Goal: Transaction & Acquisition: Book appointment/travel/reservation

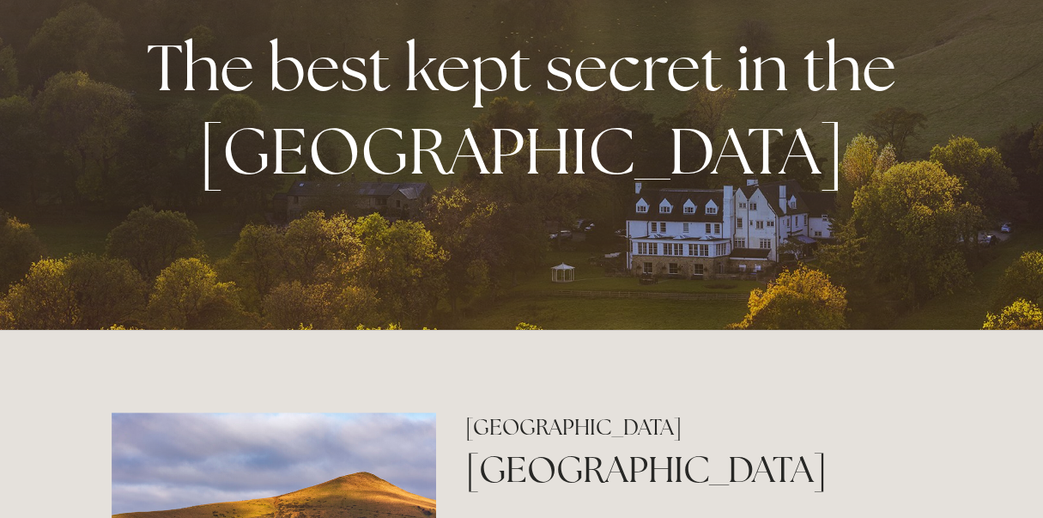
scroll to position [426, 0]
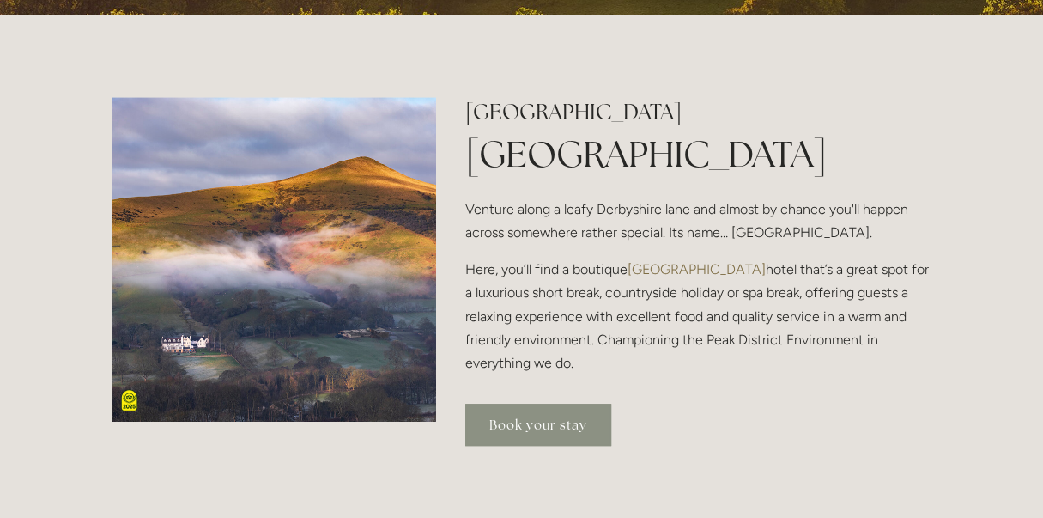
click at [538, 426] on link "Book your stay" at bounding box center [538, 425] width 146 height 42
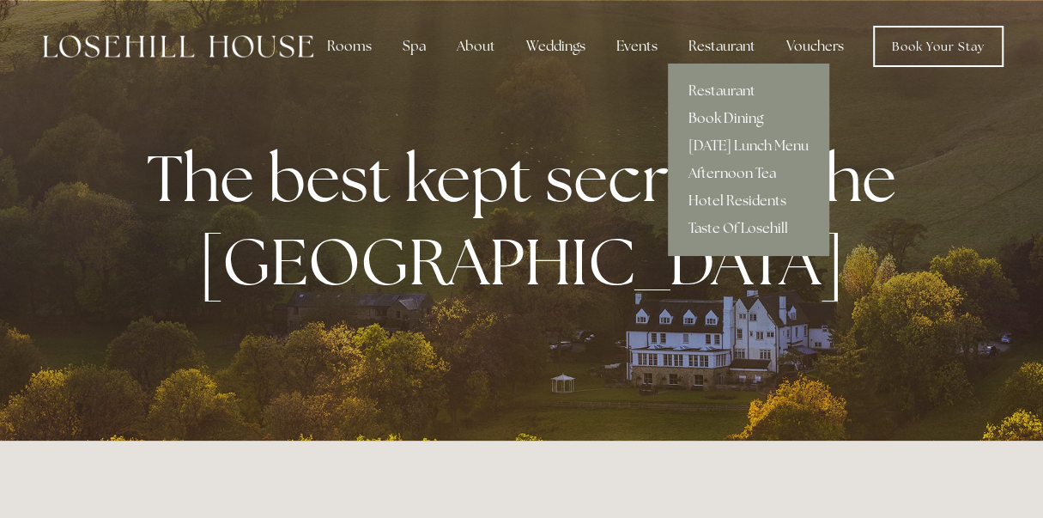
click at [715, 115] on link "Book Dining" at bounding box center [748, 118] width 161 height 27
click at [740, 44] on div "Restaurant" at bounding box center [722, 46] width 94 height 34
click at [706, 119] on link "Book Dining" at bounding box center [748, 118] width 161 height 27
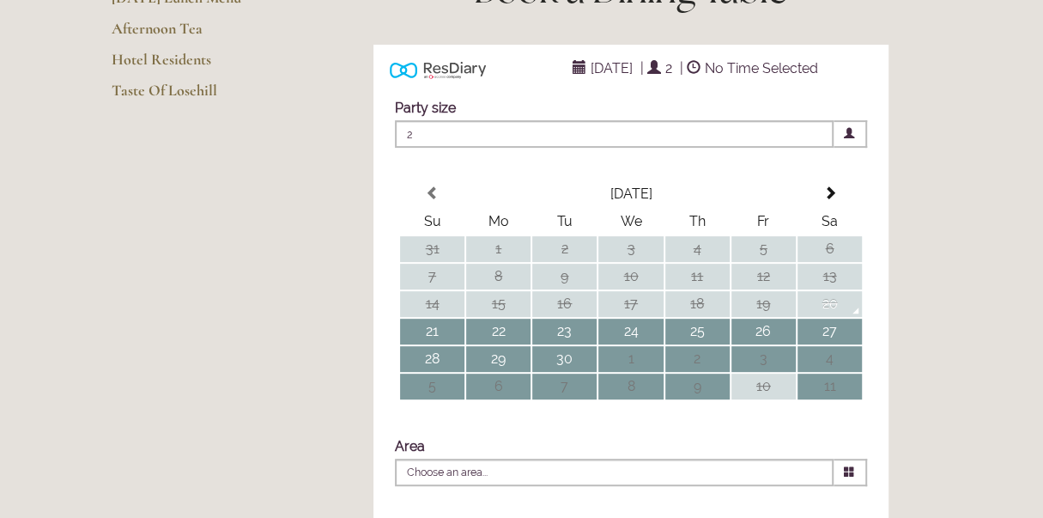
scroll to position [295, 0]
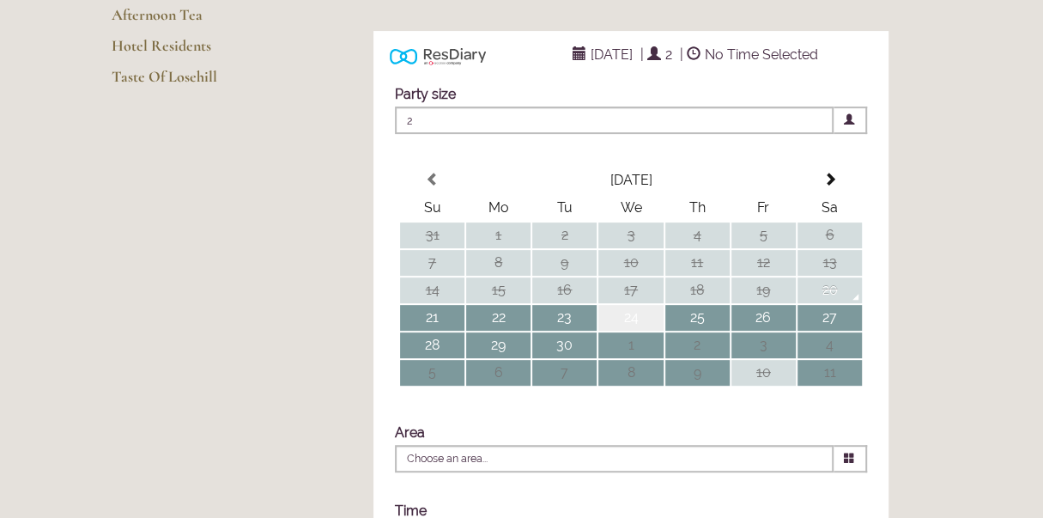
click at [629, 331] on td "24" at bounding box center [631, 318] width 64 height 26
type input "Any Area"
click at [728, 61] on span at bounding box center [722, 54] width 14 height 14
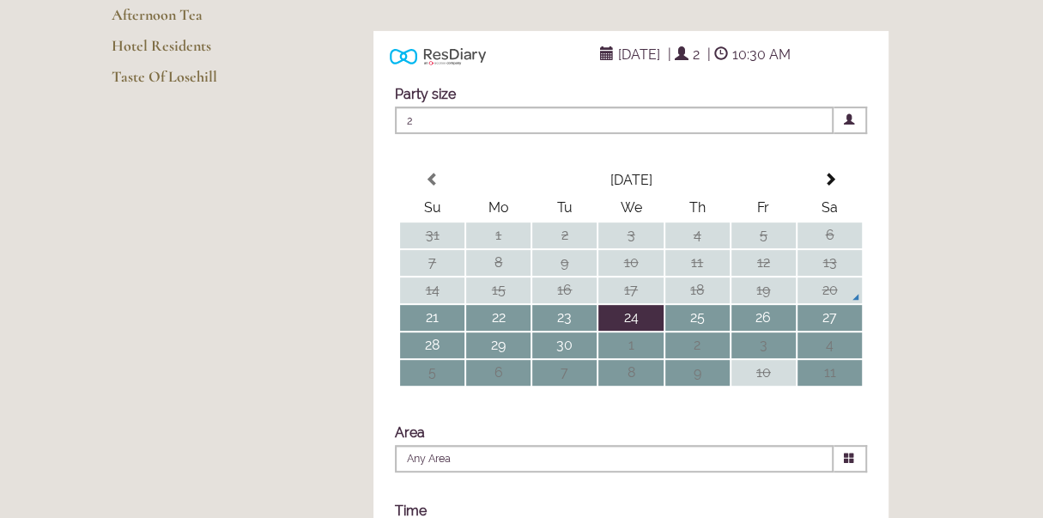
click at [795, 67] on span "10:30 AM" at bounding box center [761, 54] width 67 height 25
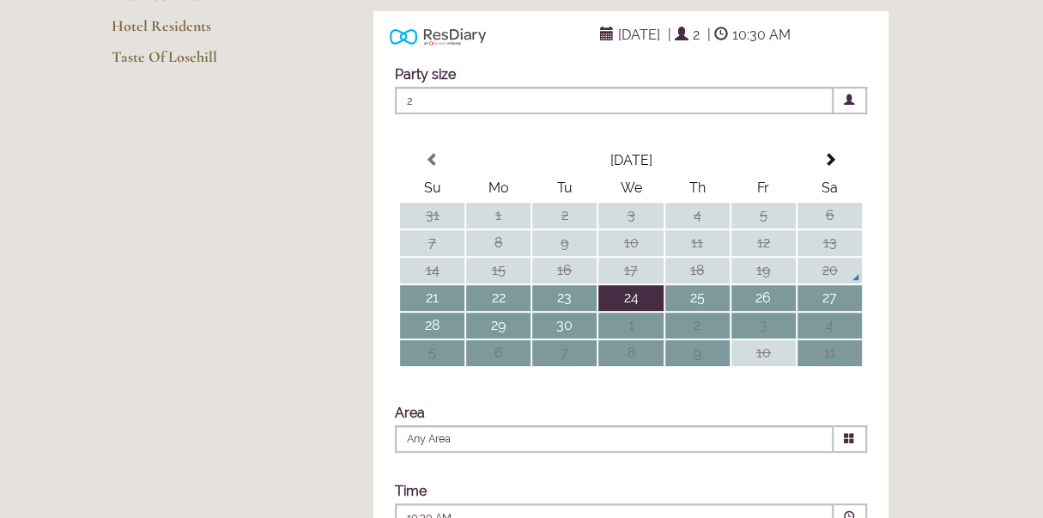
scroll to position [0, 0]
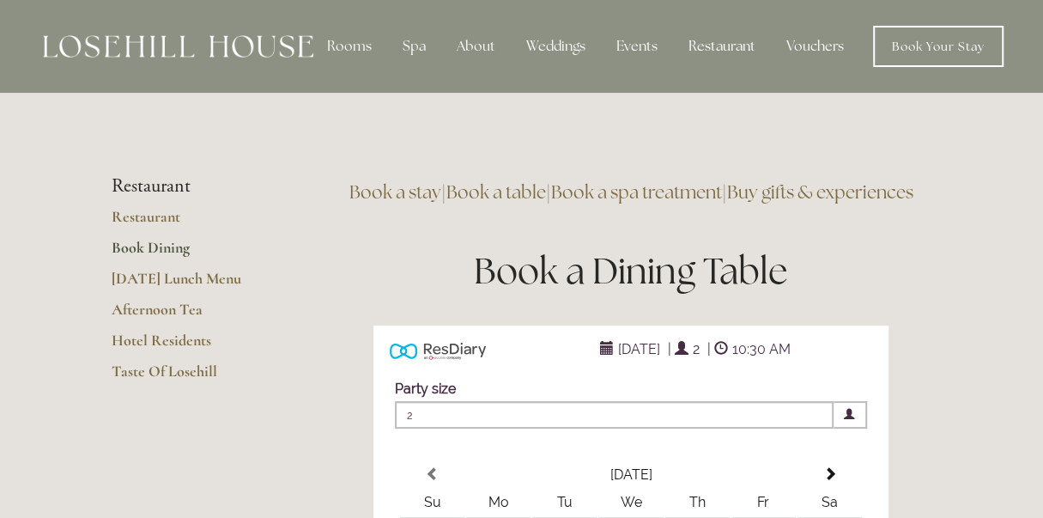
click at [546, 189] on link "Book a table" at bounding box center [497, 191] width 100 height 23
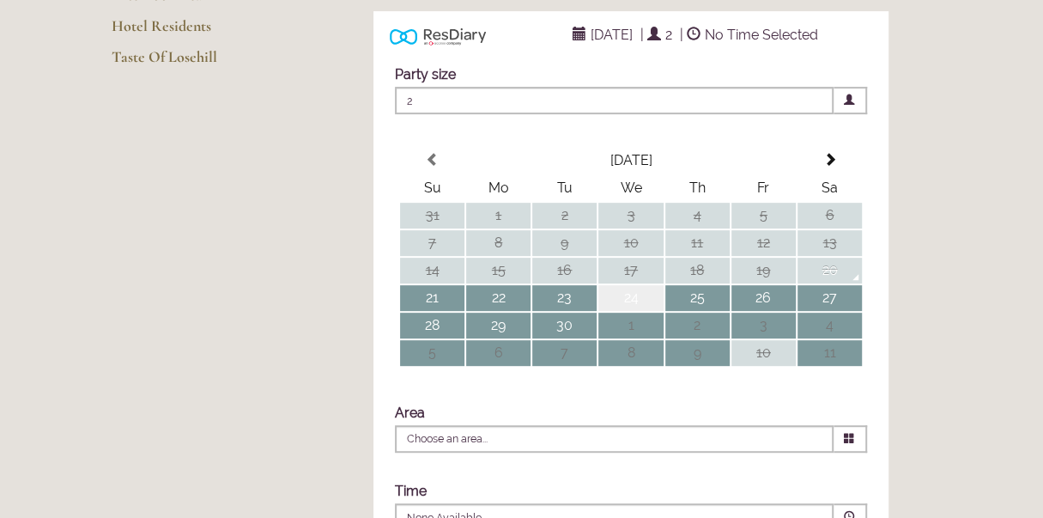
click at [636, 311] on td "24" at bounding box center [631, 298] width 64 height 26
type input "Any Area"
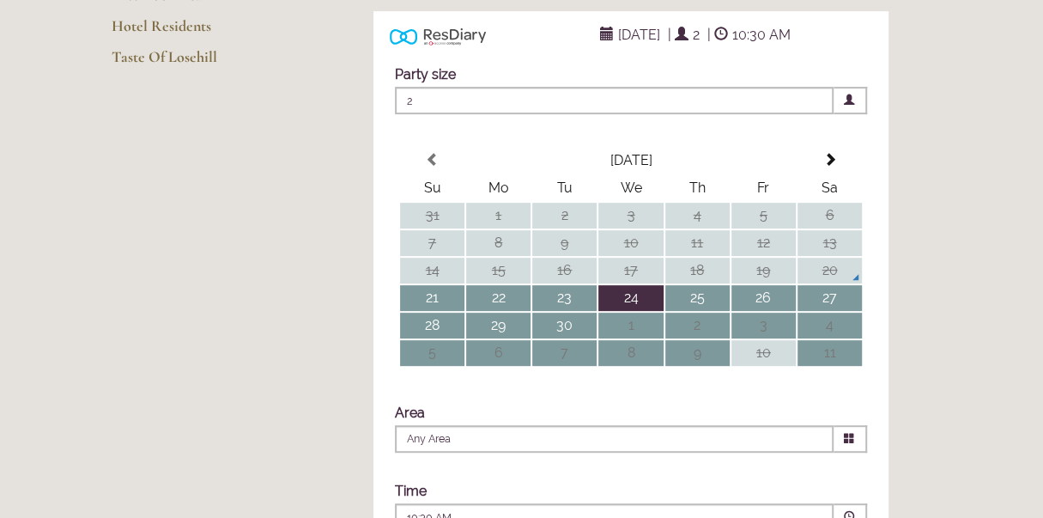
click at [638, 311] on td "24" at bounding box center [631, 298] width 64 height 26
click at [728, 41] on span at bounding box center [722, 34] width 14 height 14
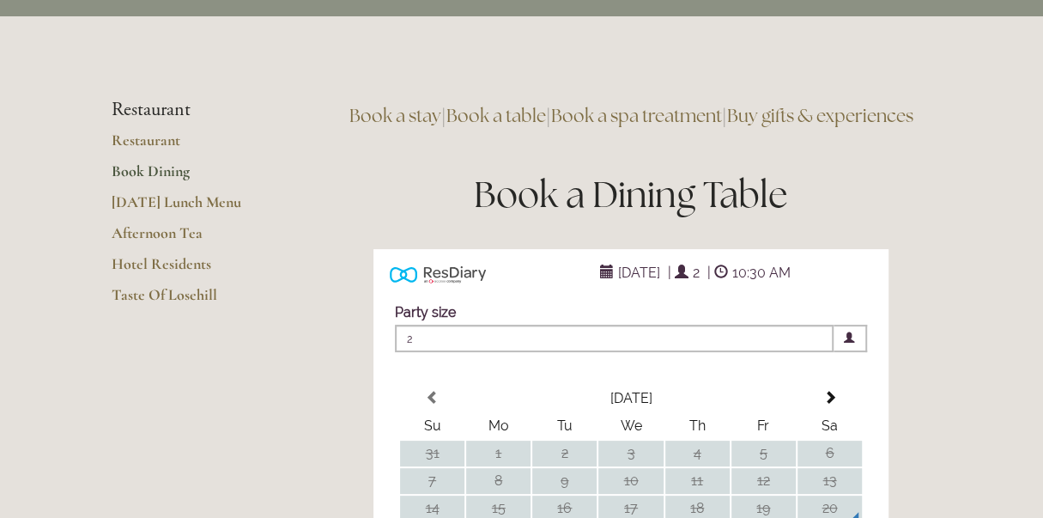
scroll to position [0, 0]
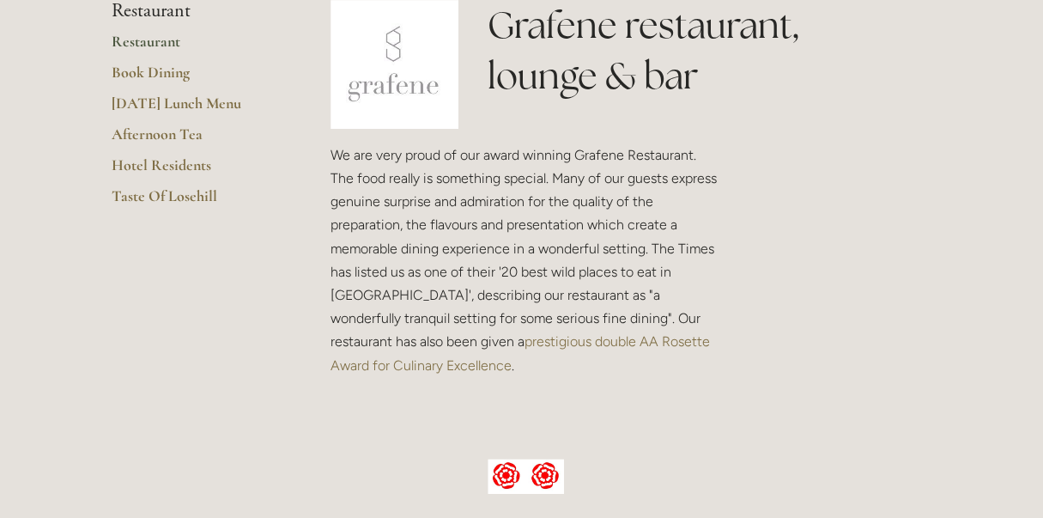
scroll to position [463, 0]
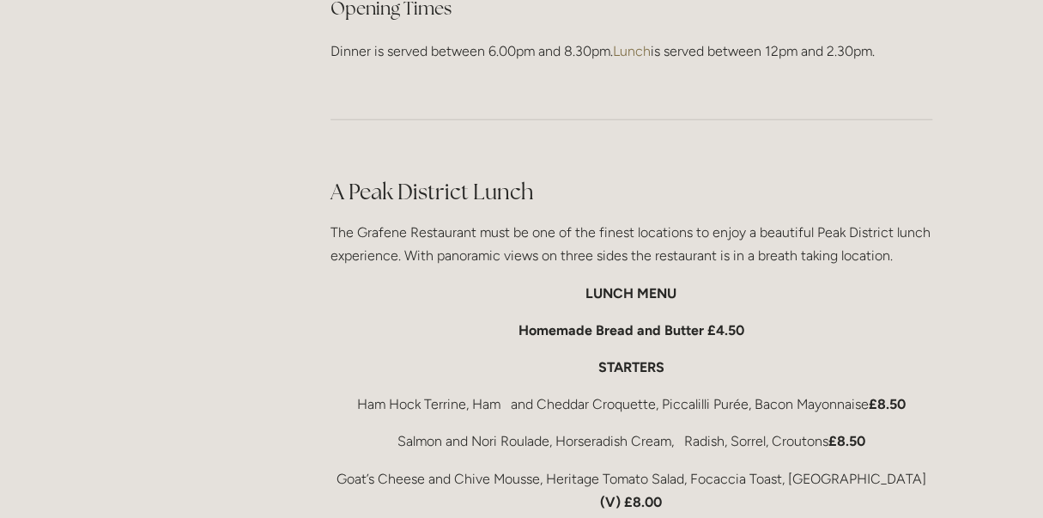
scroll to position [2478, 0]
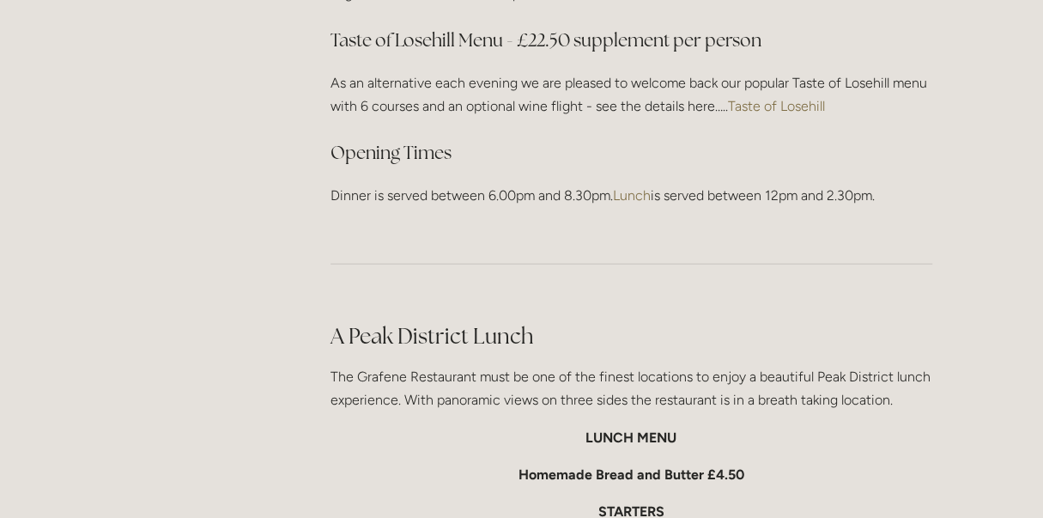
click at [437, 339] on h2 "A Peak District Lunch" at bounding box center [632, 336] width 602 height 30
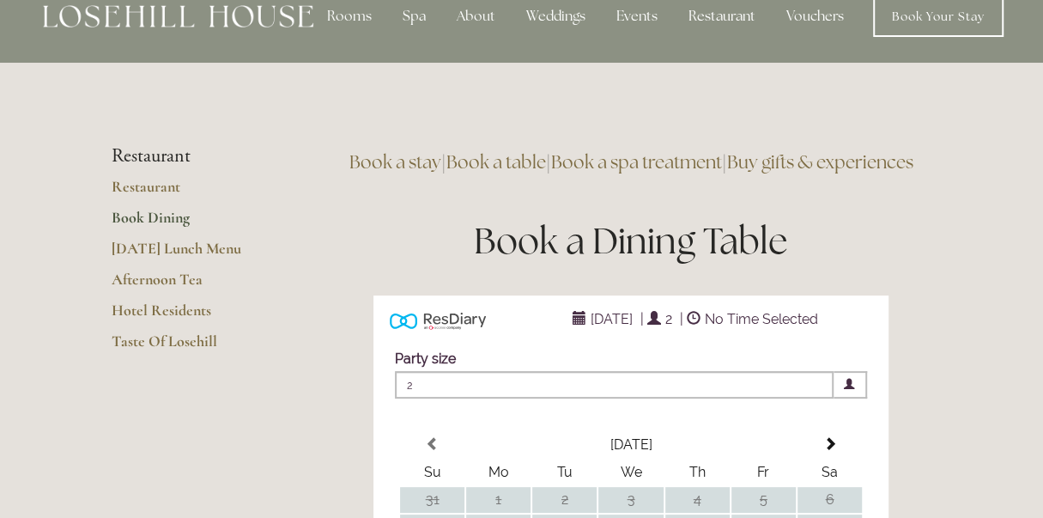
scroll to position [33, 0]
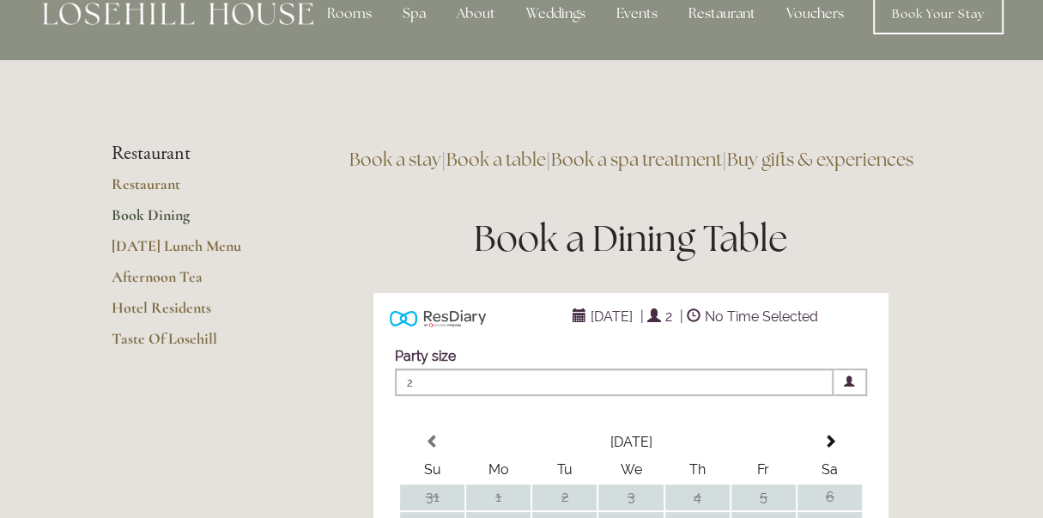
click at [701, 323] on span at bounding box center [694, 316] width 14 height 14
click at [789, 329] on span "No Time Selected" at bounding box center [762, 316] width 122 height 25
click at [567, 323] on span at bounding box center [577, 316] width 20 height 14
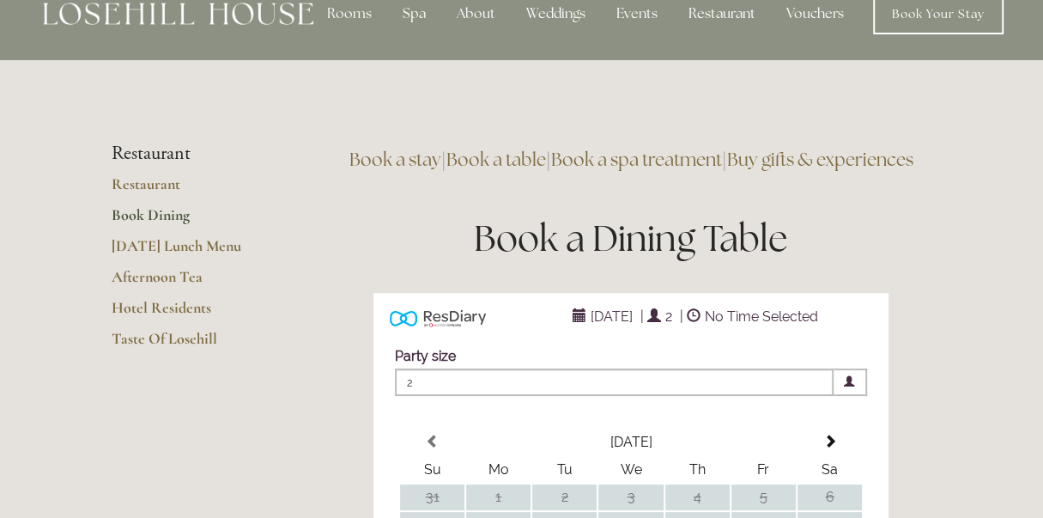
click at [567, 323] on span at bounding box center [577, 316] width 20 height 14
click at [536, 157] on link "Book a table" at bounding box center [497, 159] width 100 height 23
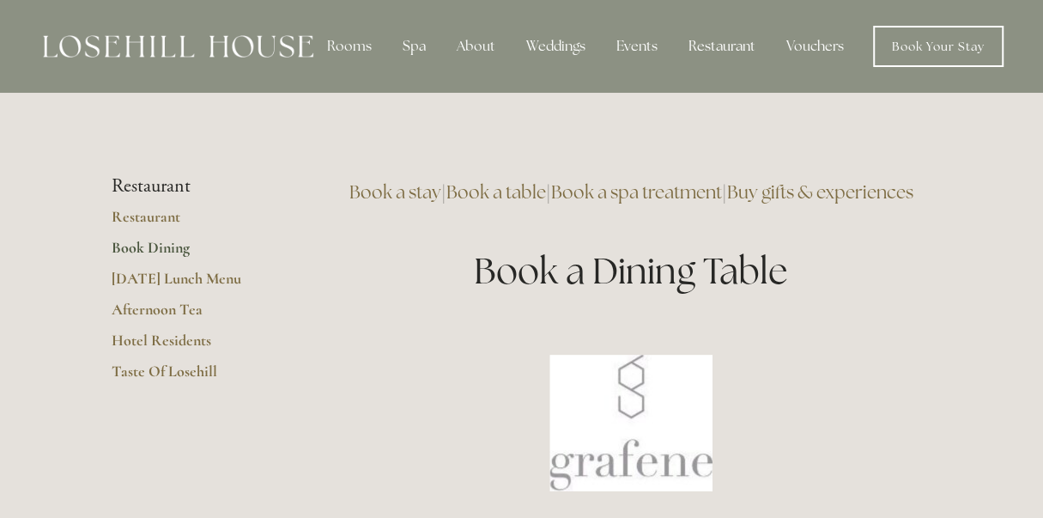
click at [175, 190] on li "Restaurant" at bounding box center [194, 186] width 164 height 22
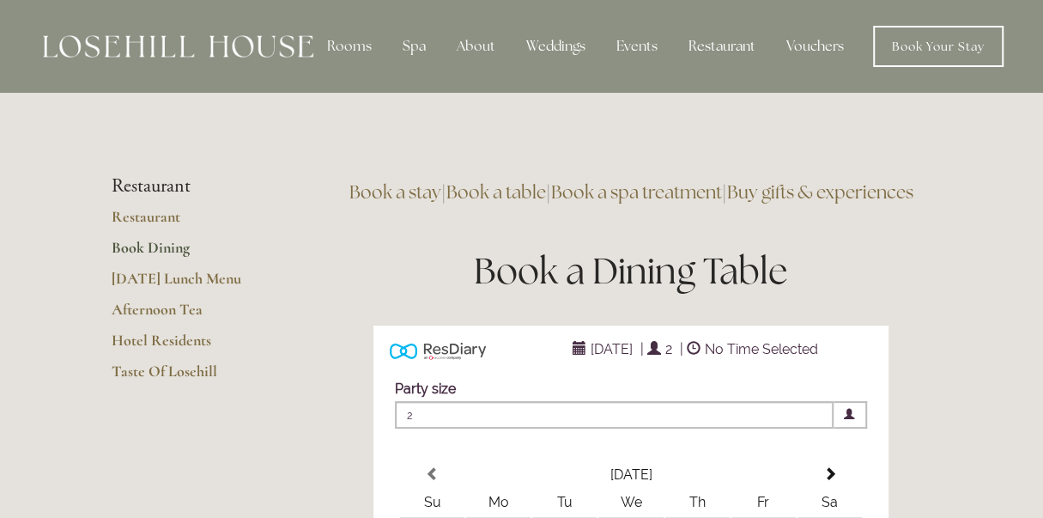
click at [530, 187] on link "Book a table" at bounding box center [497, 191] width 100 height 23
click at [567, 356] on span at bounding box center [577, 349] width 20 height 14
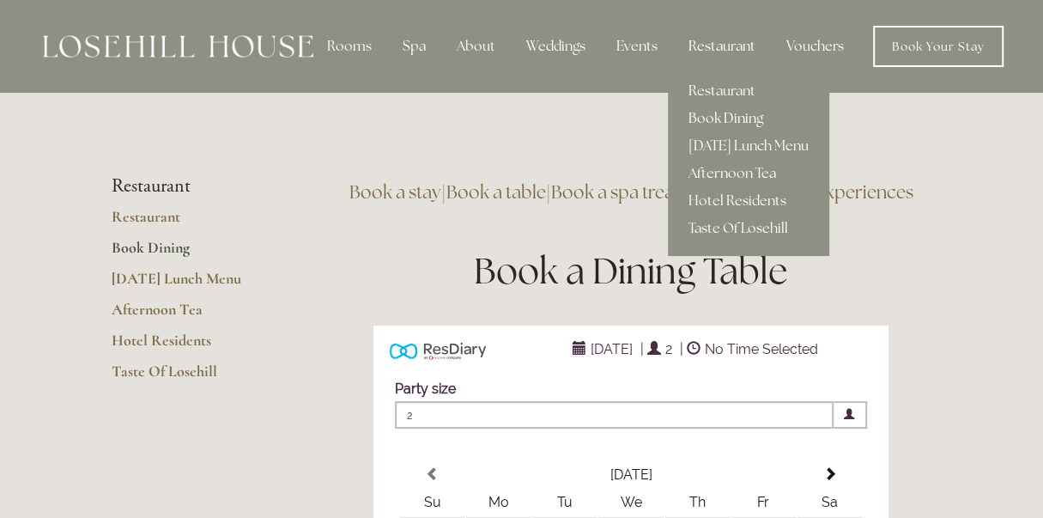
click at [709, 41] on div "Restaurant" at bounding box center [722, 46] width 94 height 34
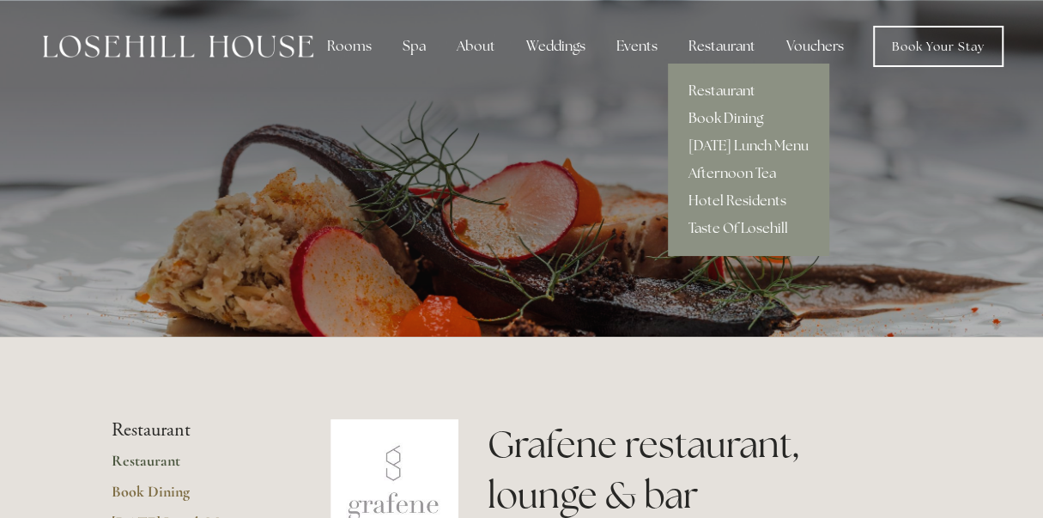
click at [722, 116] on link "Book Dining" at bounding box center [748, 118] width 161 height 27
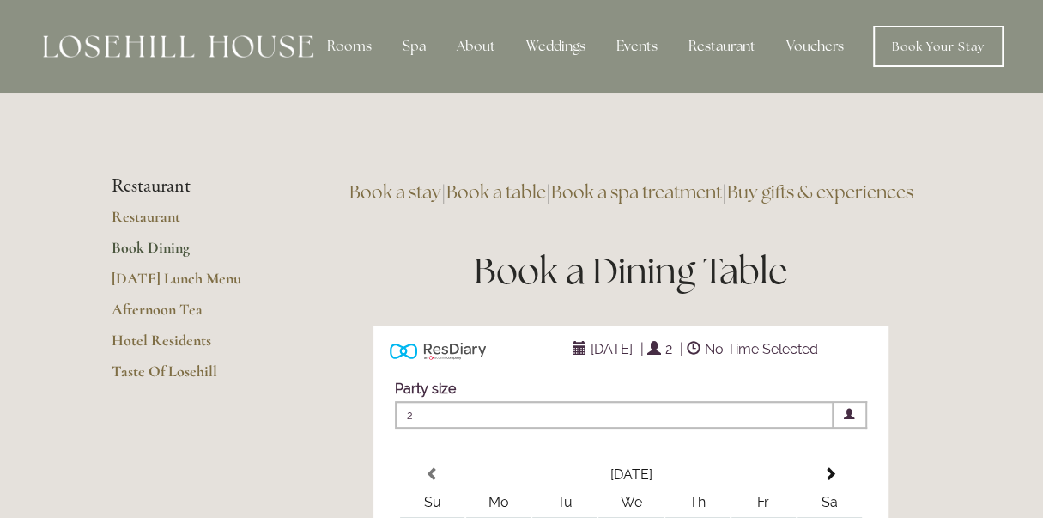
click at [567, 356] on span at bounding box center [577, 349] width 20 height 14
click at [537, 185] on link "Book a table" at bounding box center [497, 191] width 100 height 23
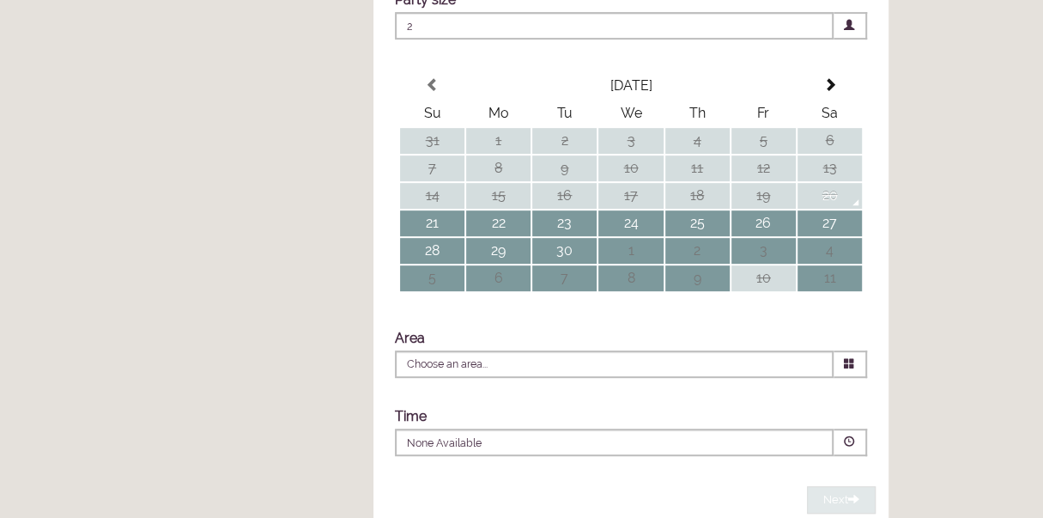
scroll to position [449, 0]
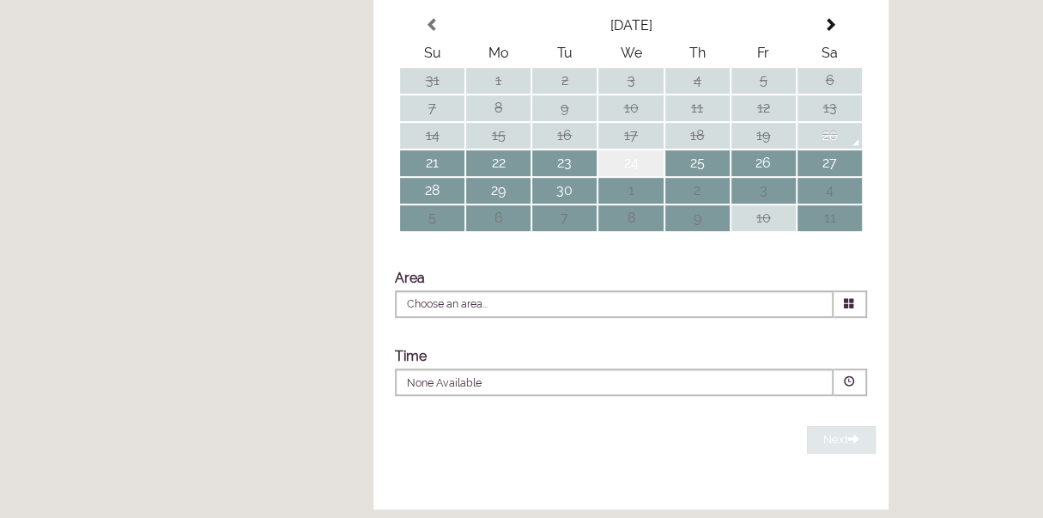
click at [632, 176] on td "24" at bounding box center [631, 163] width 64 height 26
click at [855, 387] on span at bounding box center [849, 381] width 11 height 11
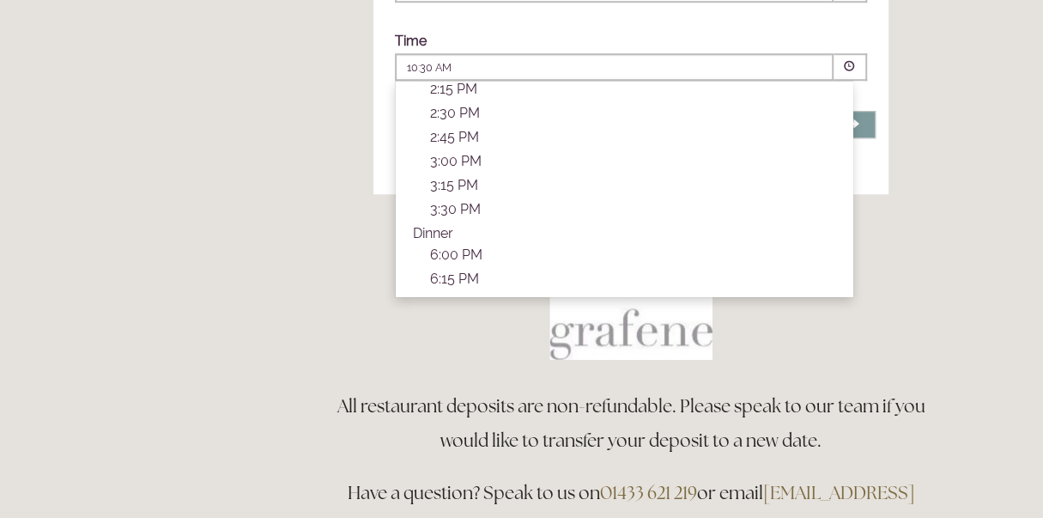
scroll to position [275, 0]
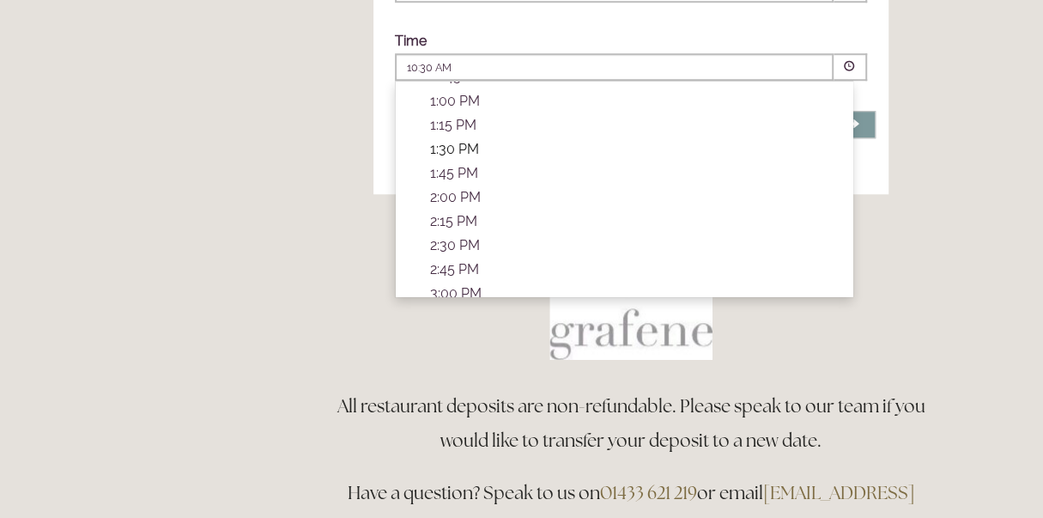
click at [473, 157] on p "1:30 PM" at bounding box center [632, 149] width 405 height 16
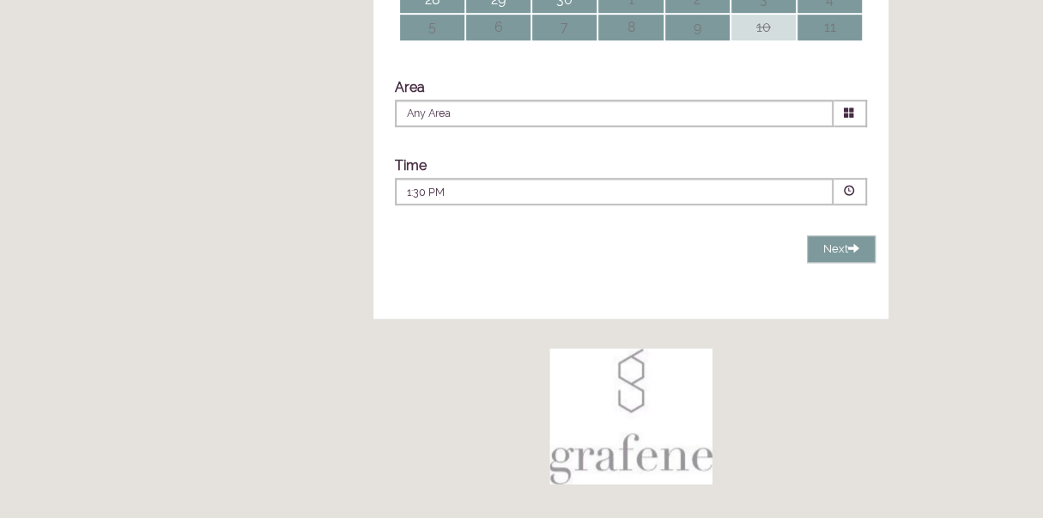
scroll to position [535, 0]
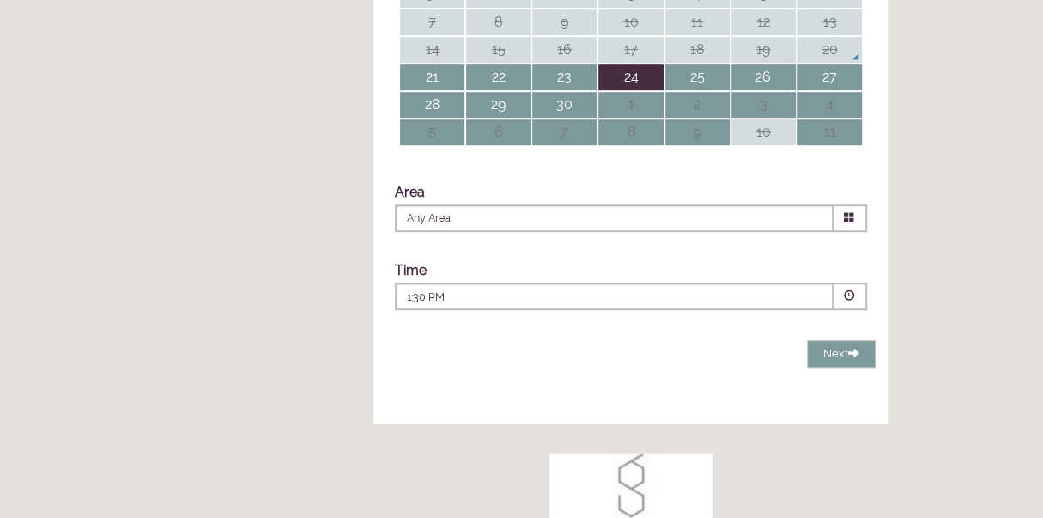
click at [855, 223] on icon at bounding box center [849, 217] width 11 height 11
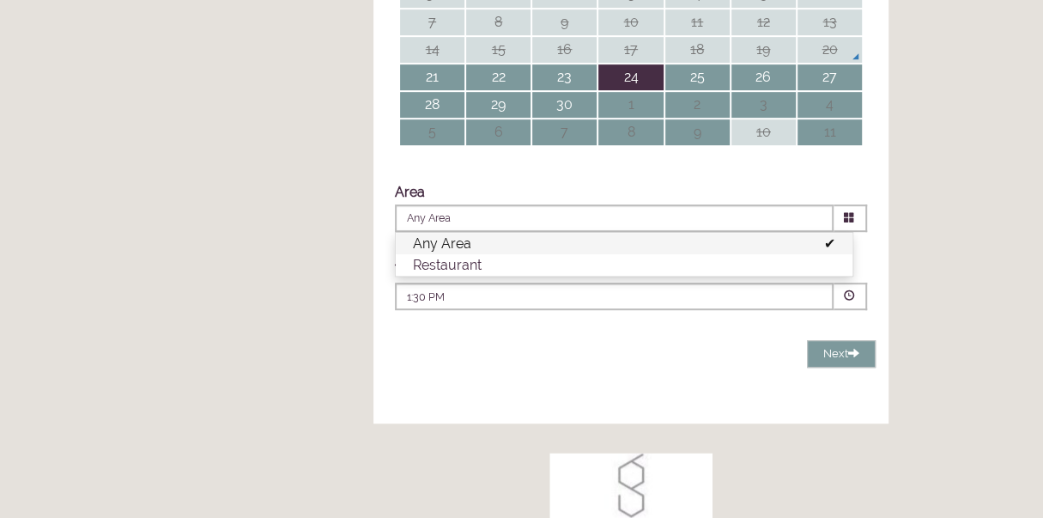
drag, startPoint x: 469, startPoint y: 295, endPoint x: 478, endPoint y: 295, distance: 9.4
click at [471, 276] on li "Restaurant" at bounding box center [624, 264] width 457 height 21
type input "Restaurant"
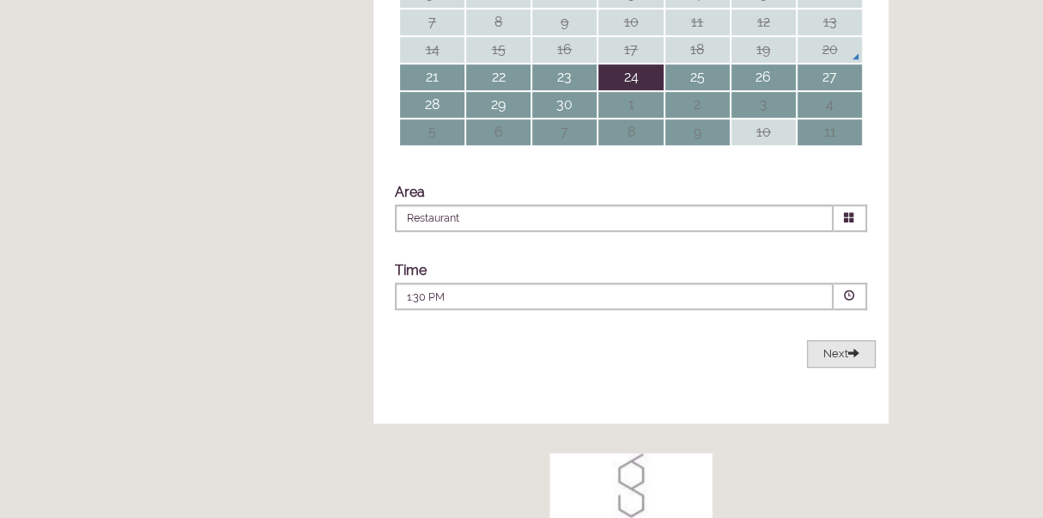
click at [833, 360] on span "Next" at bounding box center [842, 353] width 36 height 13
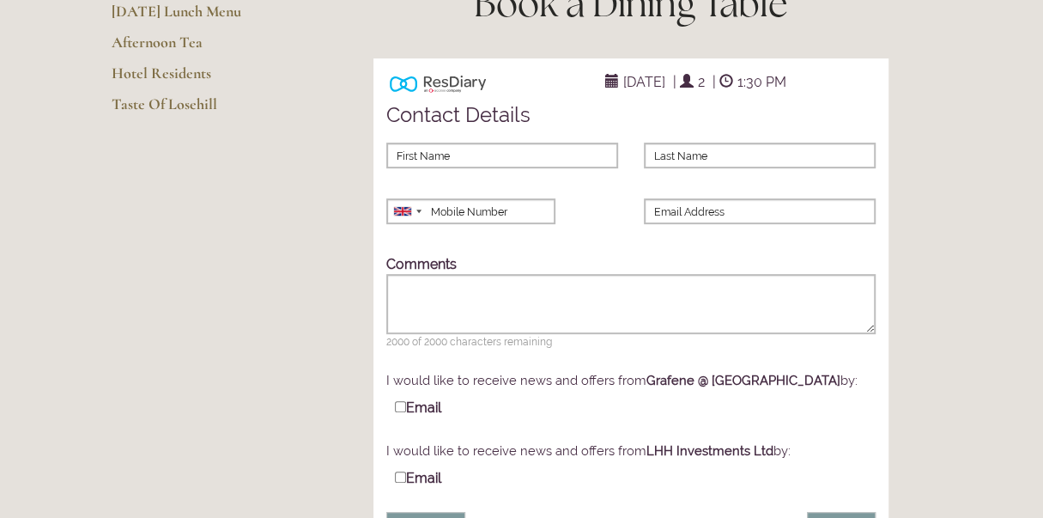
scroll to position [249, 0]
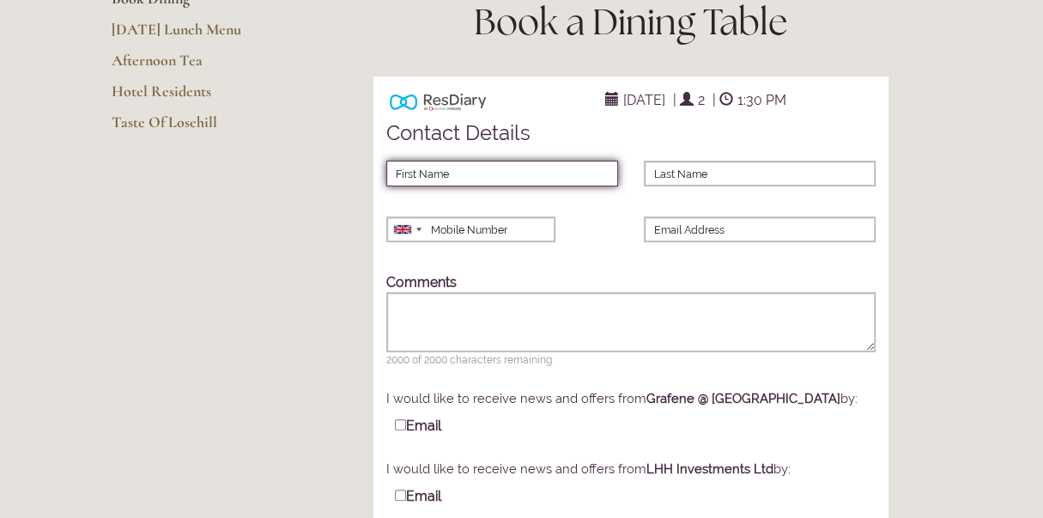
click at [409, 186] on input "First Name" at bounding box center [502, 174] width 232 height 26
type input "Alex"
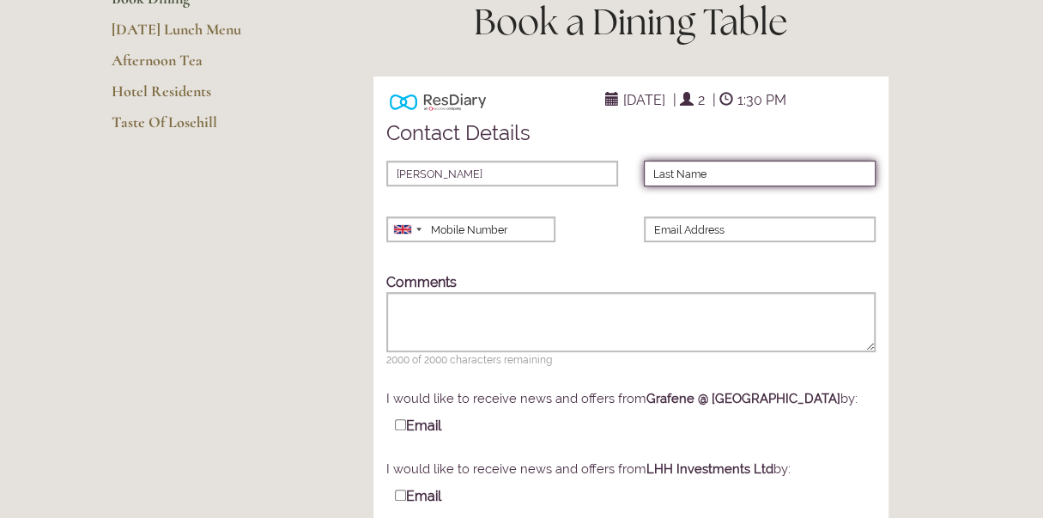
click at [664, 186] on input "Last Name" at bounding box center [760, 174] width 232 height 26
type input "Robertson"
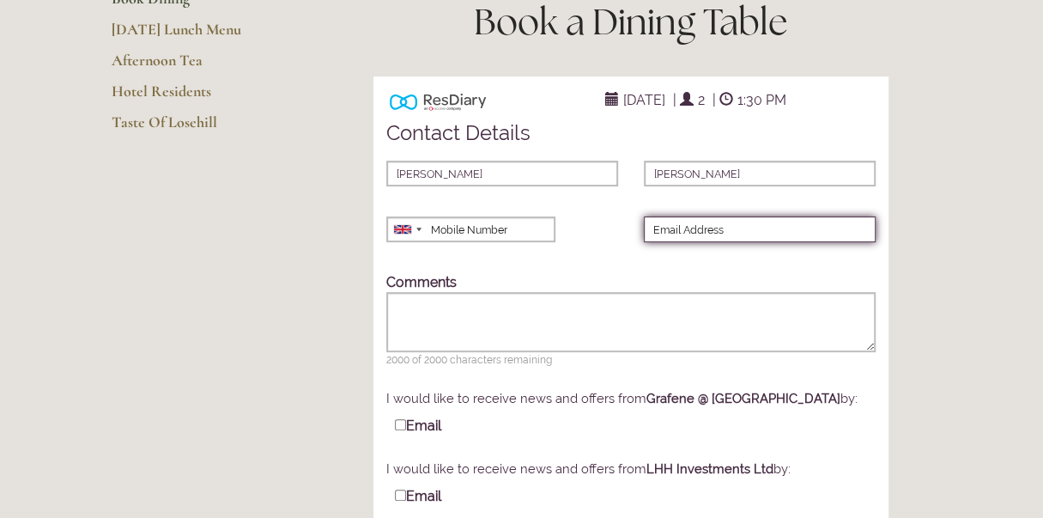
click at [651, 242] on input "Email Address" at bounding box center [760, 229] width 232 height 26
type input "abrobertson9@gmail.com"
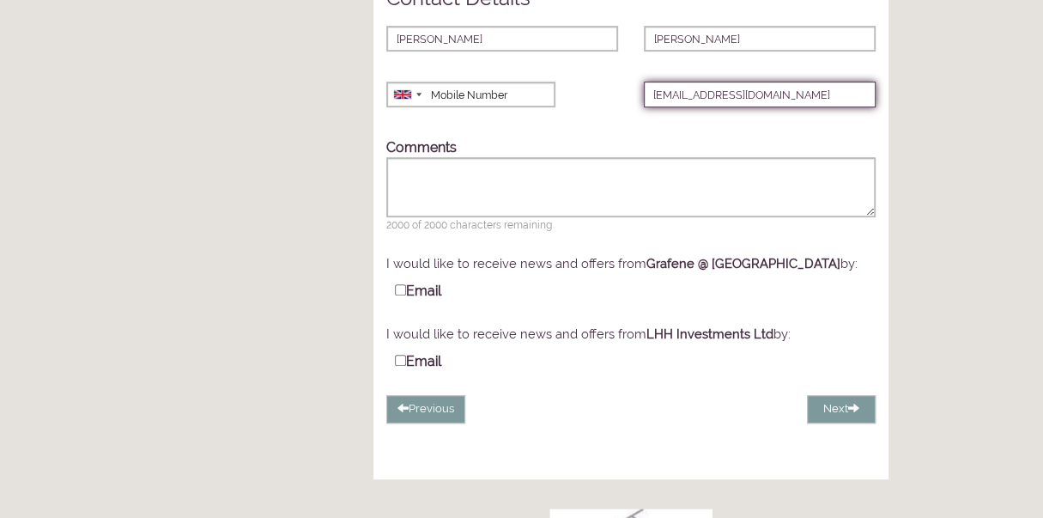
scroll to position [397, 0]
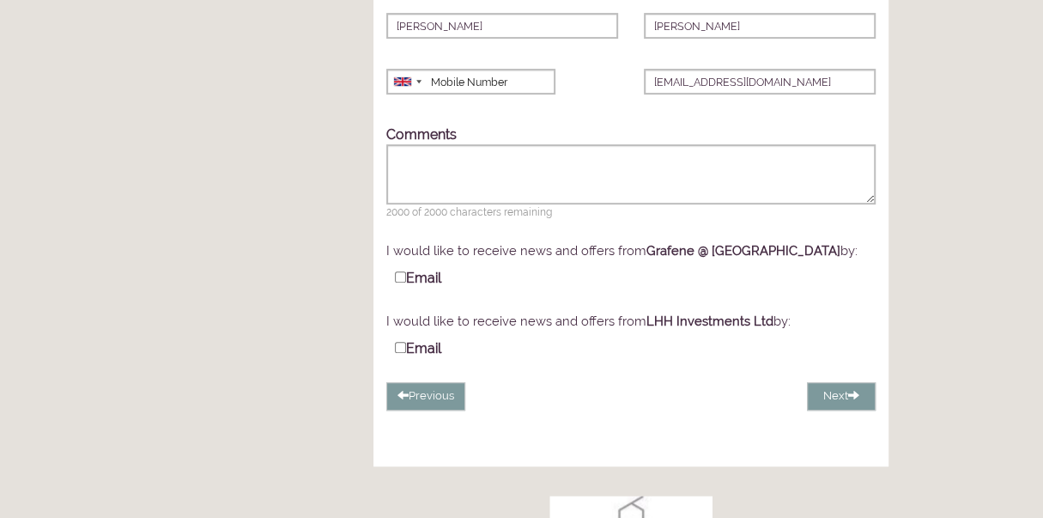
click at [399, 283] on input "Email" at bounding box center [400, 276] width 11 height 11
checkbox input "true"
click at [391, 94] on div at bounding box center [407, 82] width 40 height 24
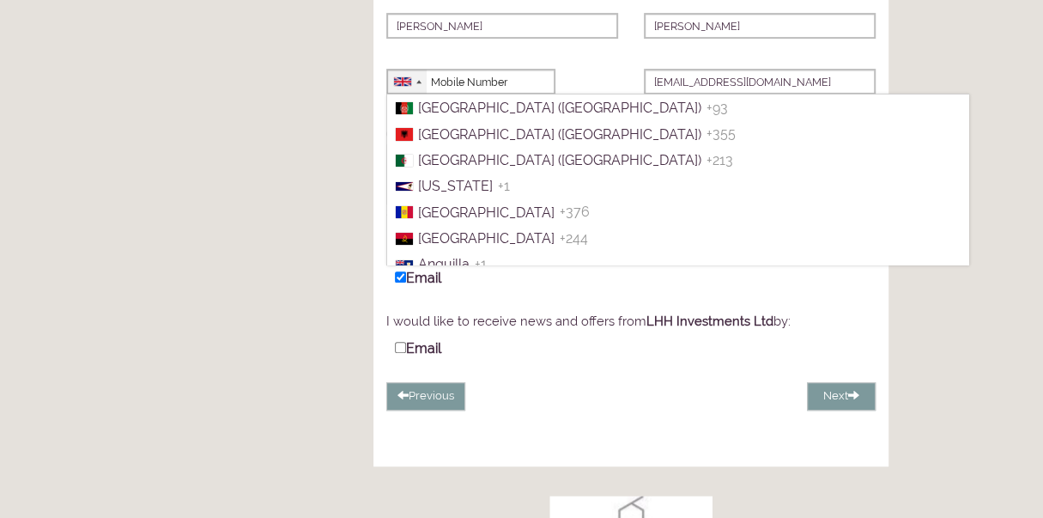
scroll to position [6004, 0]
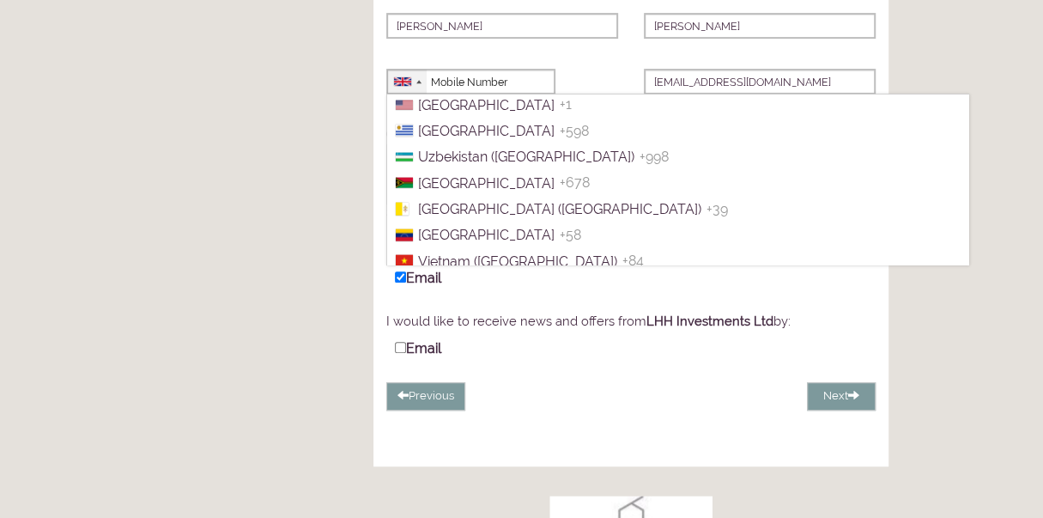
click at [392, 94] on div at bounding box center [407, 82] width 40 height 24
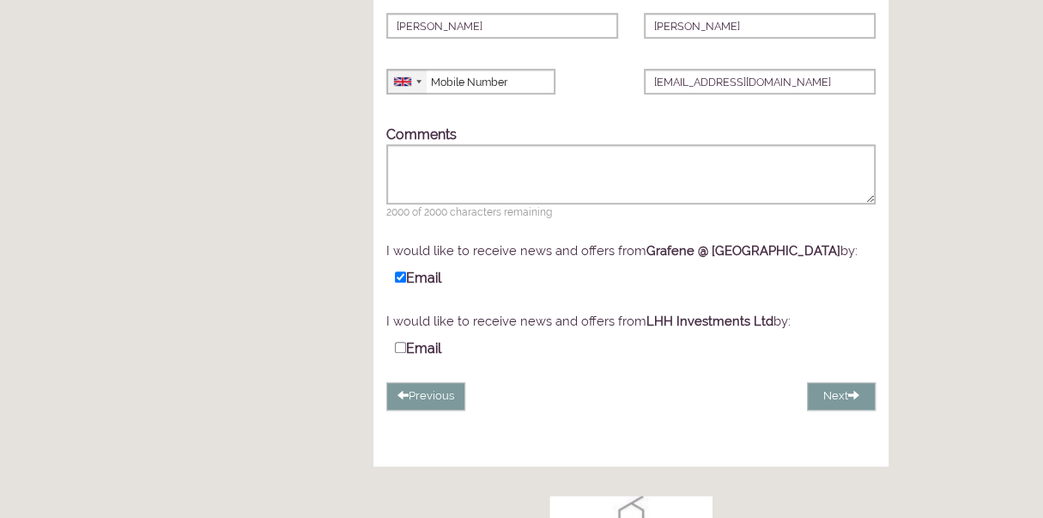
click at [392, 94] on div at bounding box center [407, 82] width 40 height 24
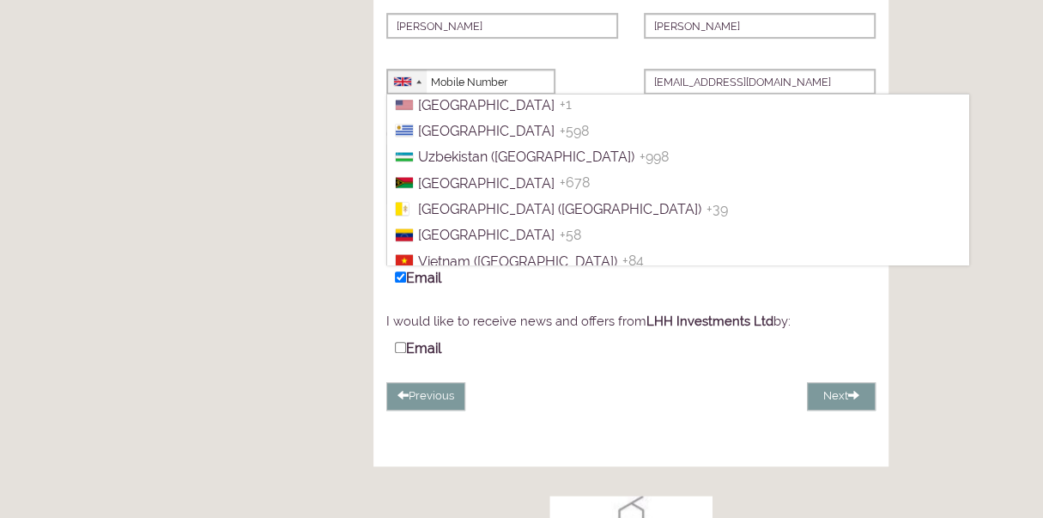
click at [421, 94] on div at bounding box center [407, 82] width 40 height 24
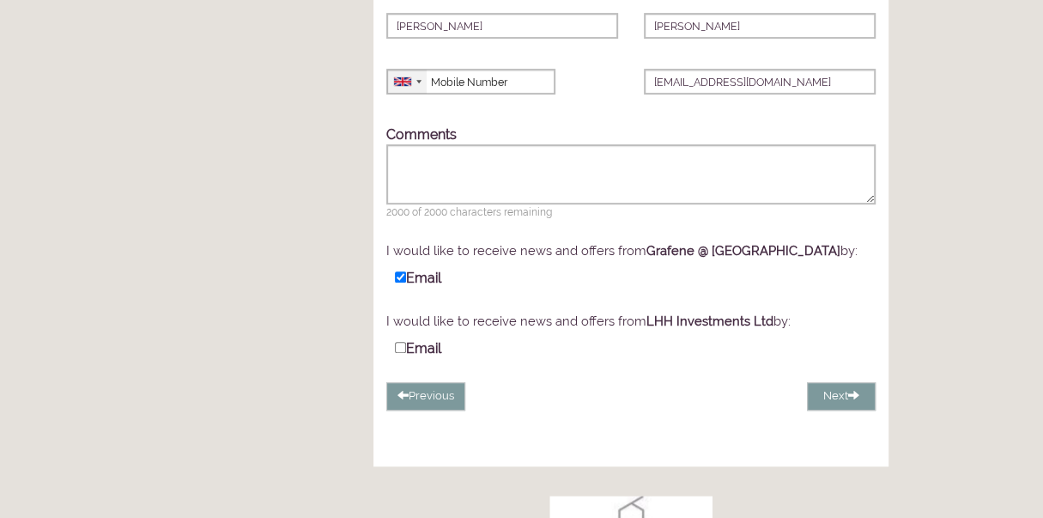
click at [419, 94] on div at bounding box center [407, 82] width 40 height 24
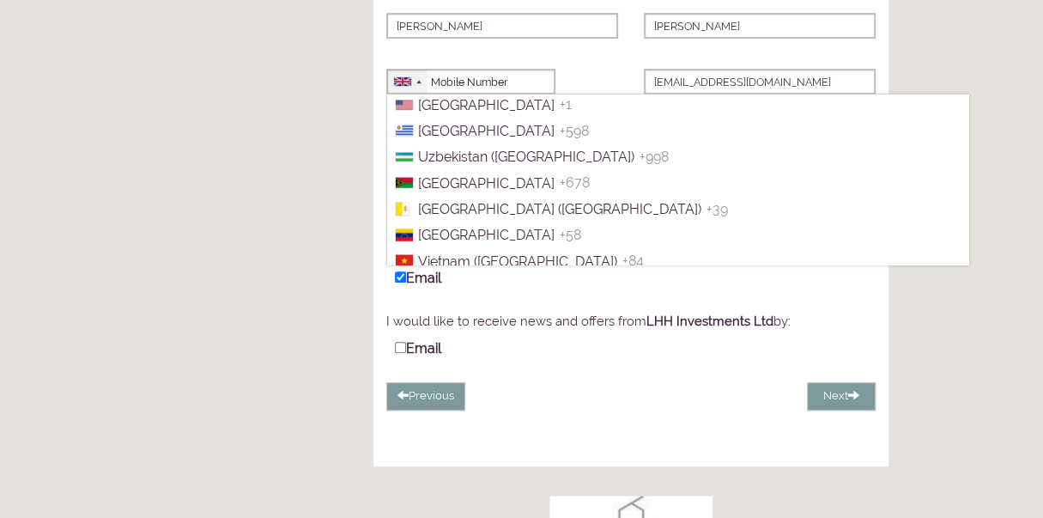
click at [453, 86] on span "United Kingdom" at bounding box center [486, 78] width 137 height 16
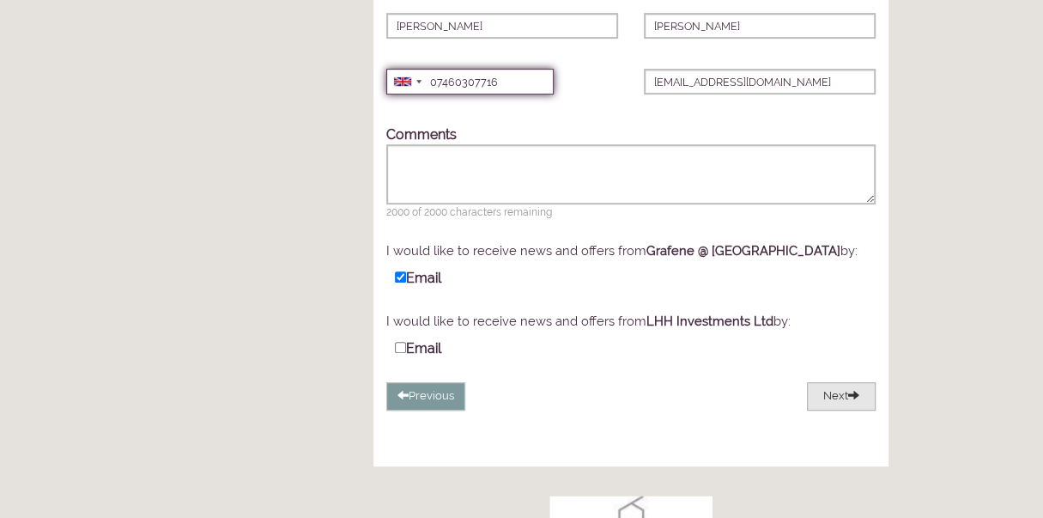
type input "07460307716"
click at [829, 411] on button "Next" at bounding box center [841, 396] width 69 height 28
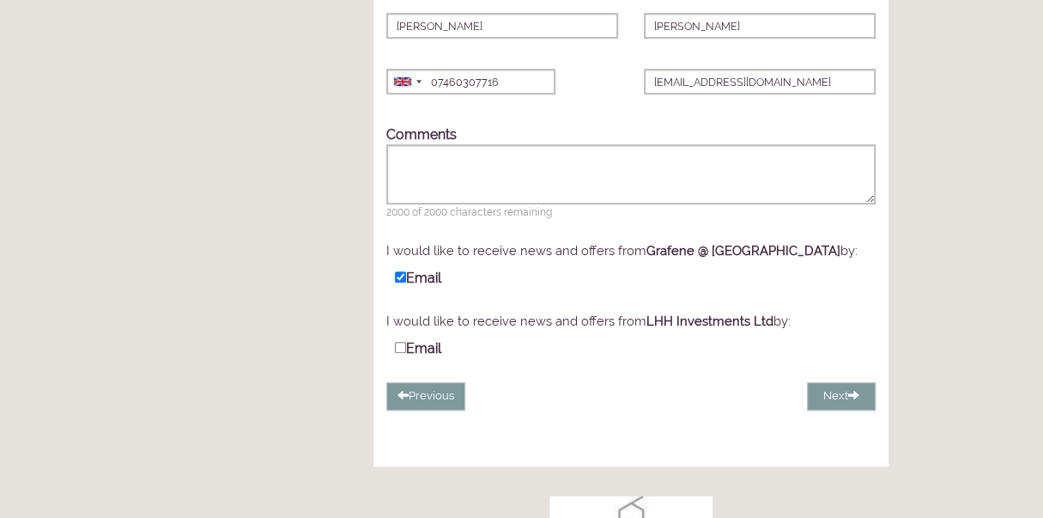
scroll to position [310, 0]
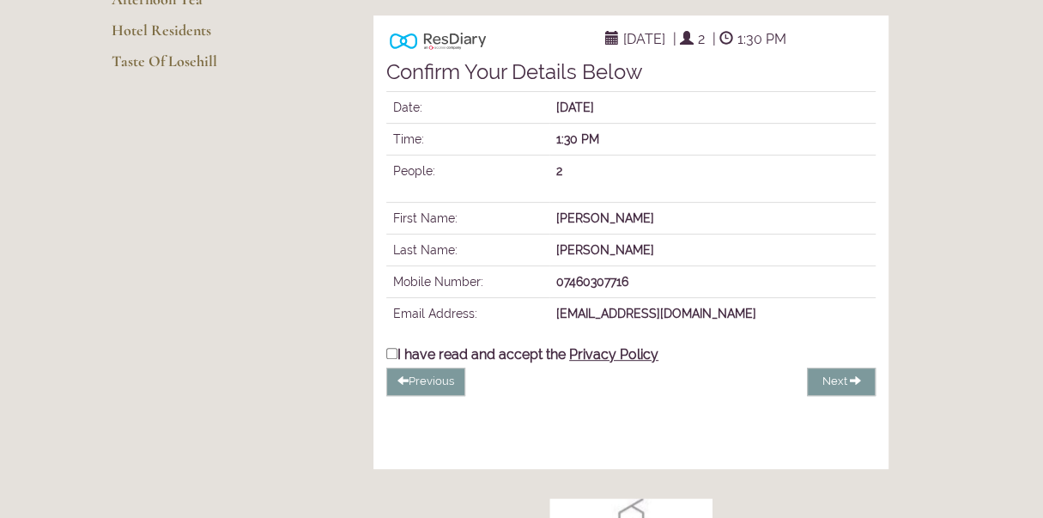
click at [392, 359] on input "I have read and accept the Privacy Policy" at bounding box center [391, 353] width 11 height 11
checkbox input "true"
click at [806, 387] on span "Complete Booking" at bounding box center [801, 380] width 99 height 13
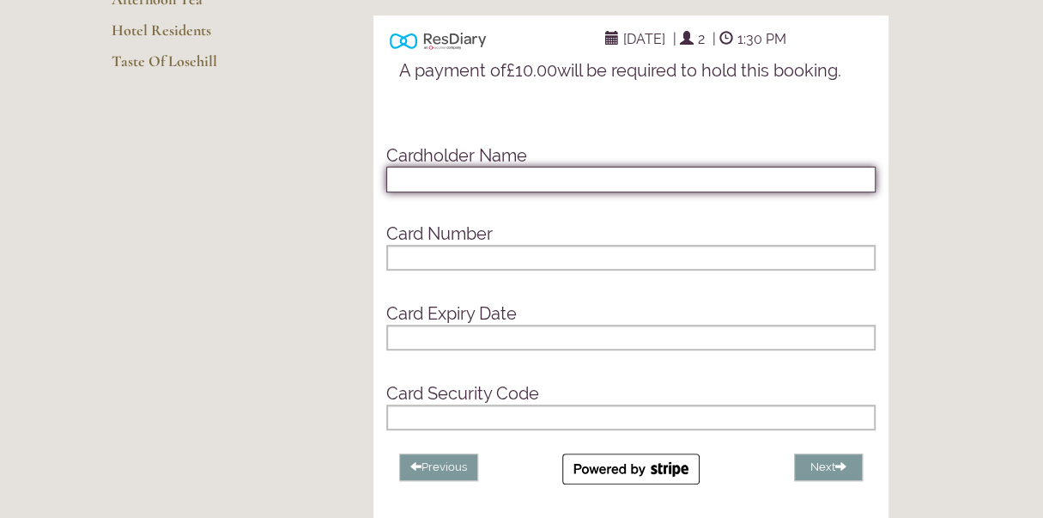
click at [393, 192] on input "text" at bounding box center [631, 180] width 490 height 26
type input "d robertson"
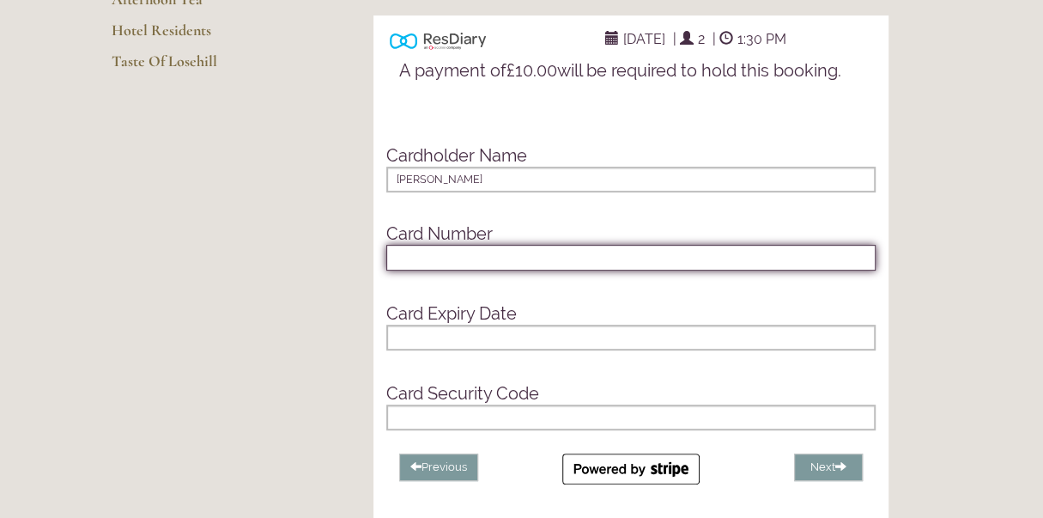
click at [391, 271] on div at bounding box center [631, 258] width 490 height 26
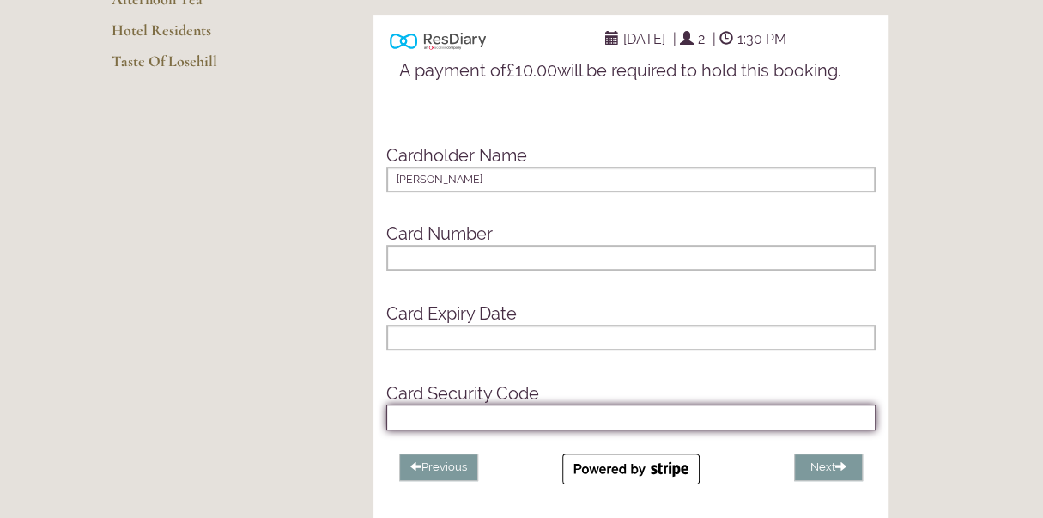
click at [406, 271] on div at bounding box center [631, 258] width 490 height 26
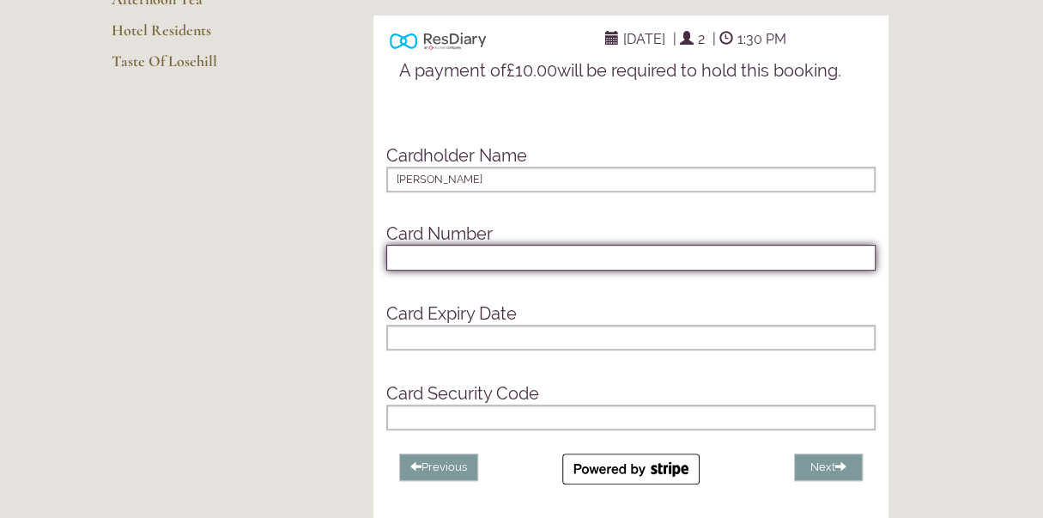
click at [401, 350] on div at bounding box center [631, 338] width 490 height 26
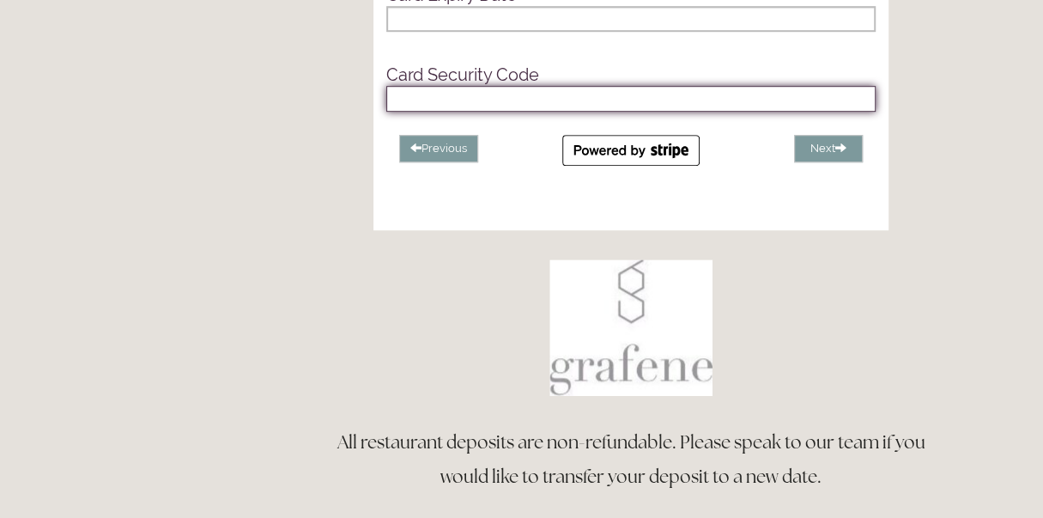
scroll to position [625, 0]
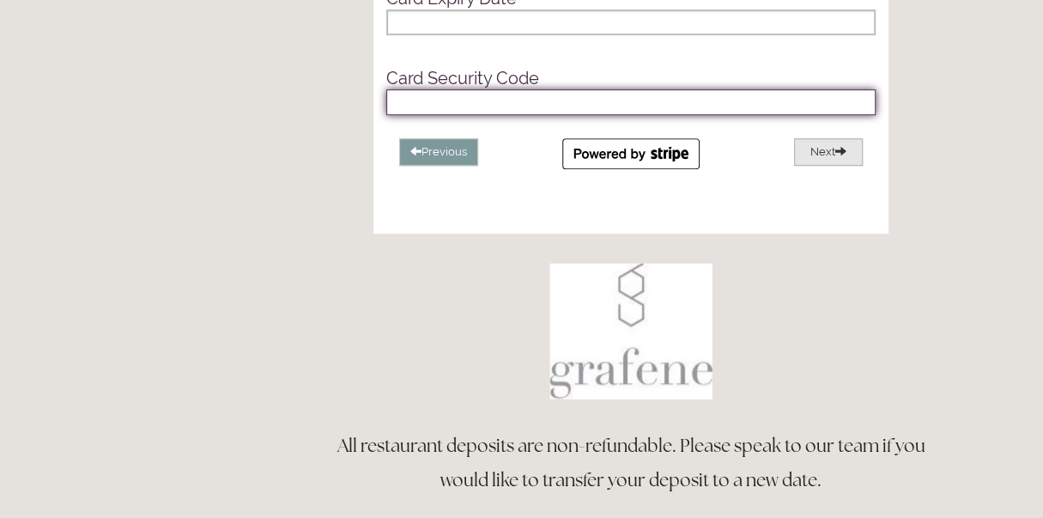
click at [821, 167] on button "Next" at bounding box center [828, 152] width 69 height 28
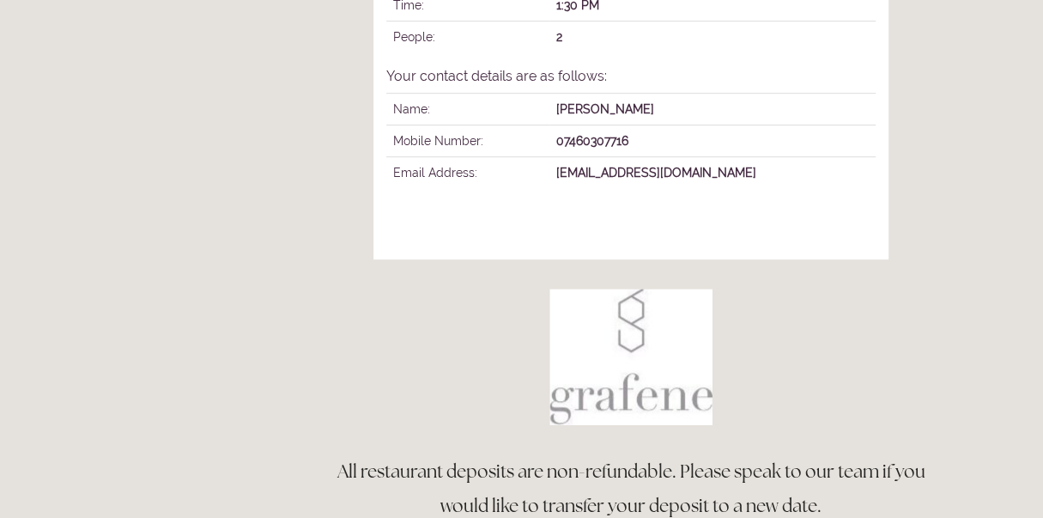
scroll to position [508, 0]
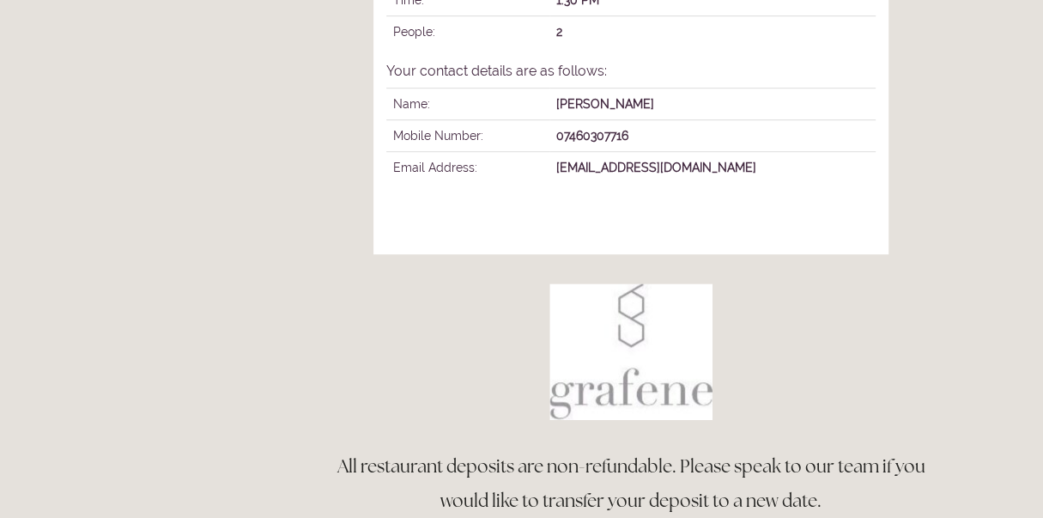
click at [949, 234] on main "Restaurant Restaurant Book Dining Sunday Lunch Menu Afternoon Tea Hotel Residen…" at bounding box center [522, 142] width 876 height 1116
drag, startPoint x: 1039, startPoint y: 234, endPoint x: 1007, endPoint y: 265, distance: 44.9
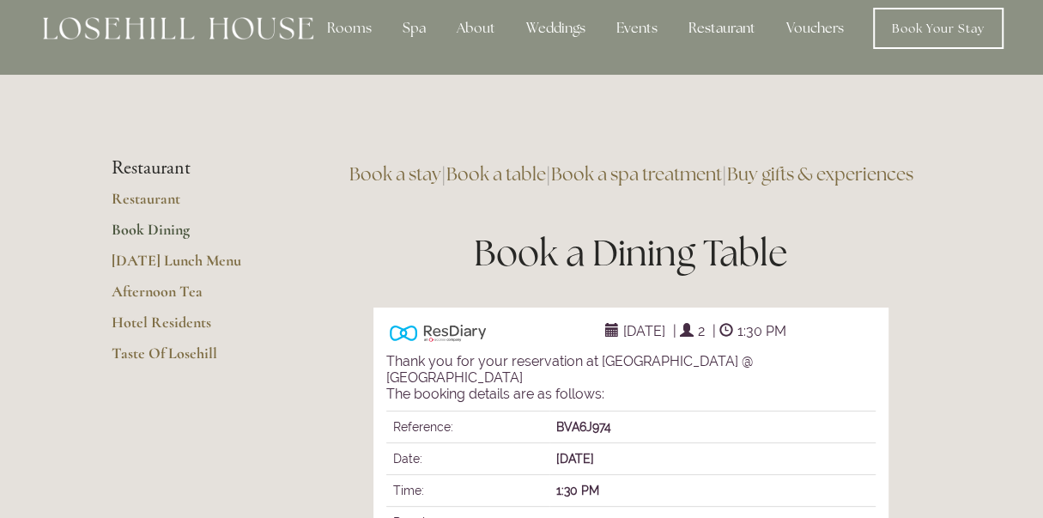
scroll to position [0, 0]
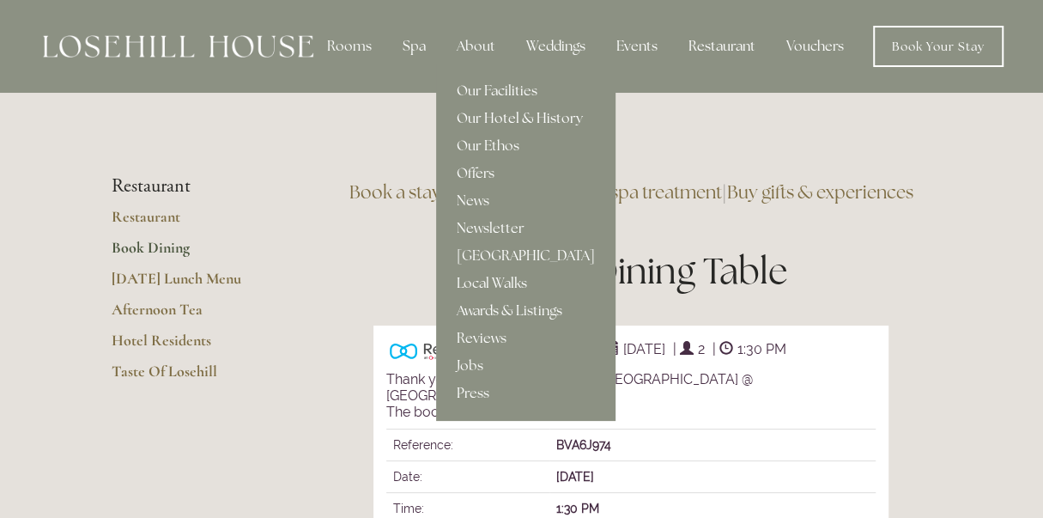
click at [487, 116] on link "Our Hotel & History" at bounding box center [525, 118] width 179 height 27
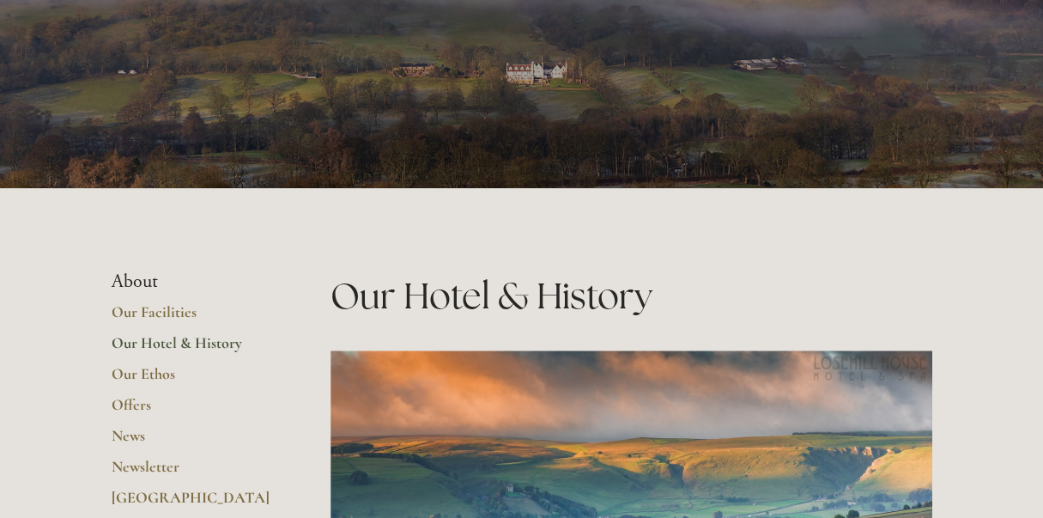
scroll to position [464, 0]
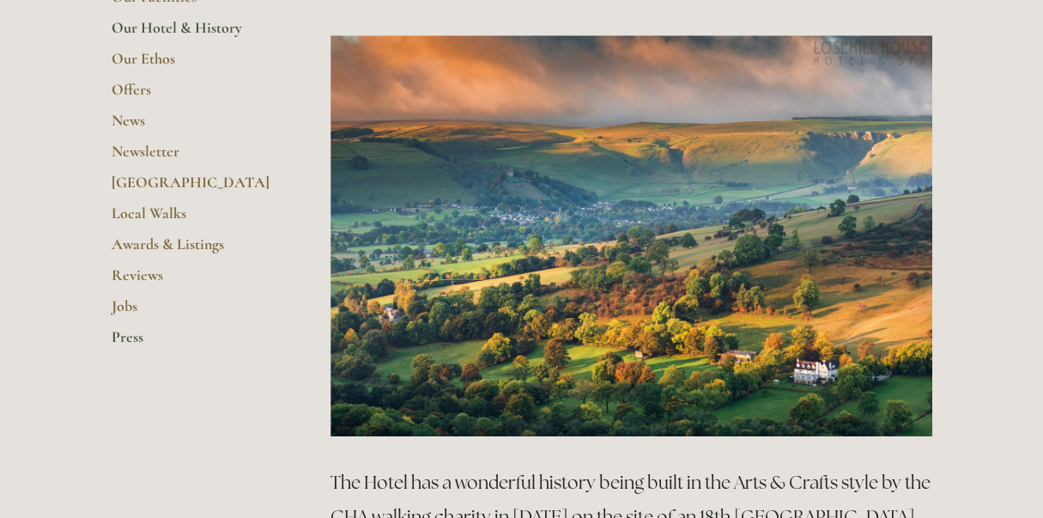
click at [119, 336] on link "Press" at bounding box center [194, 342] width 164 height 31
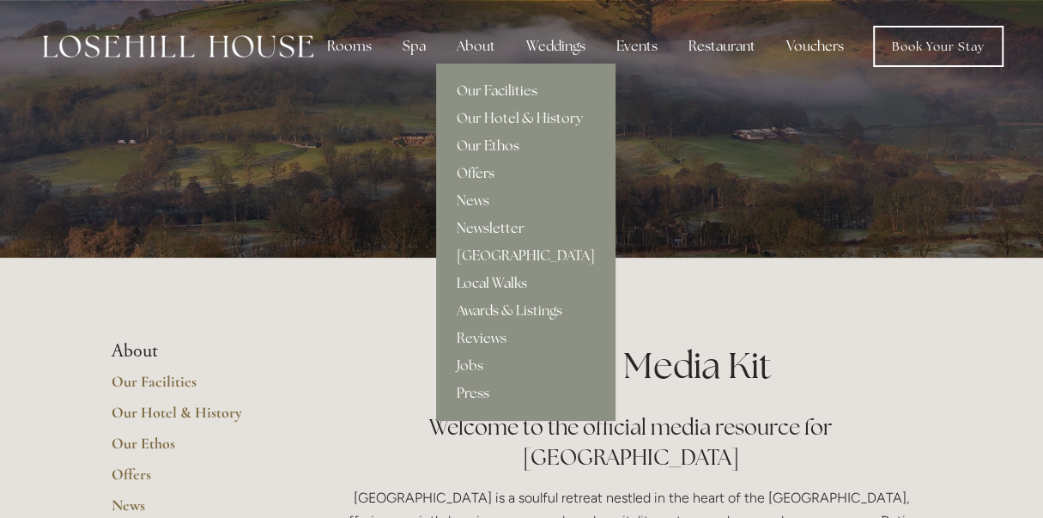
click at [474, 144] on link "Our Ethos" at bounding box center [525, 145] width 179 height 27
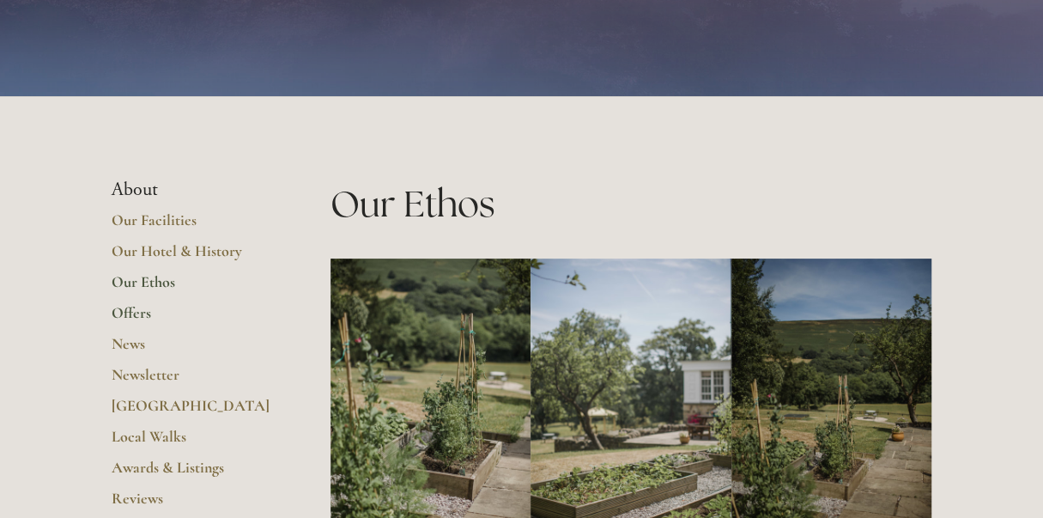
scroll to position [476, 0]
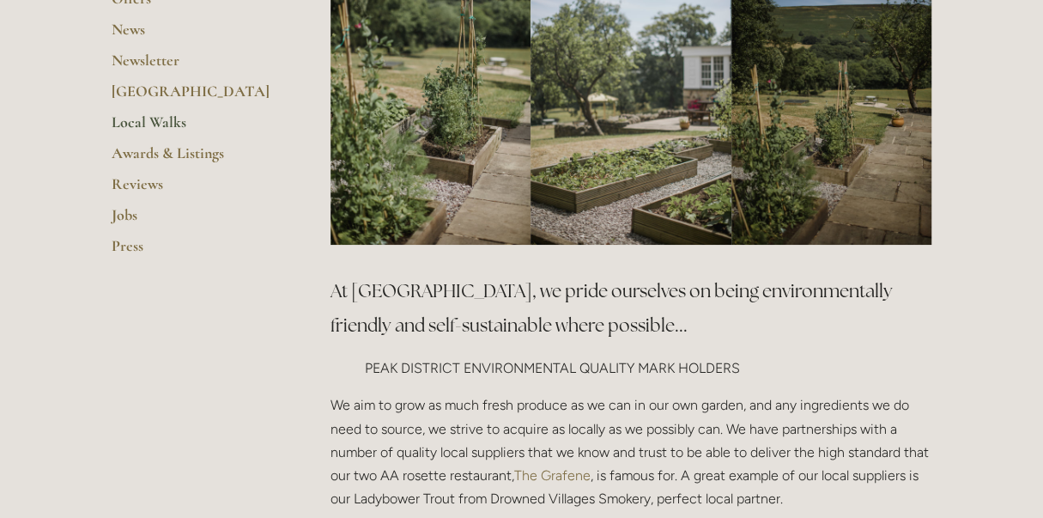
click at [177, 116] on link "Local Walks" at bounding box center [194, 128] width 164 height 31
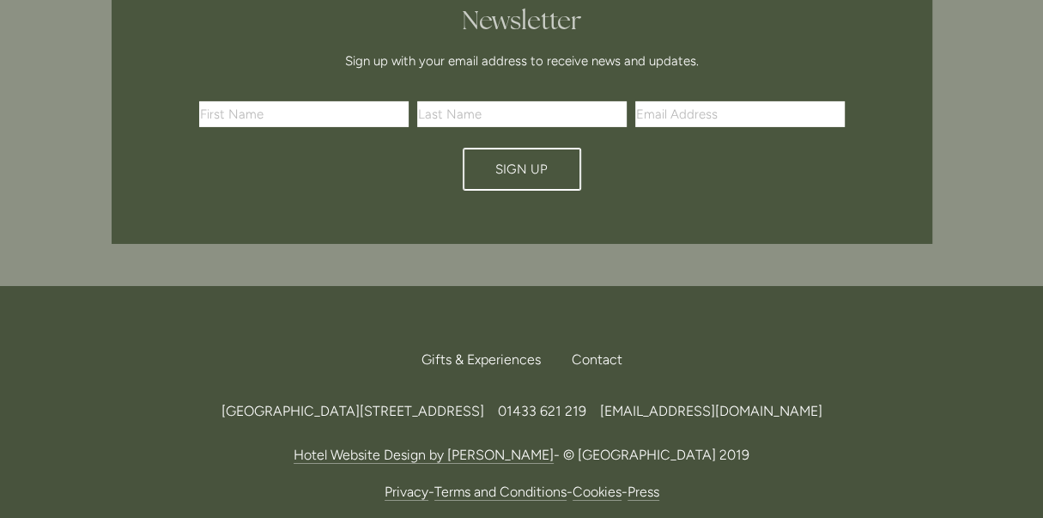
scroll to position [3284, 0]
